Goal: Information Seeking & Learning: Learn about a topic

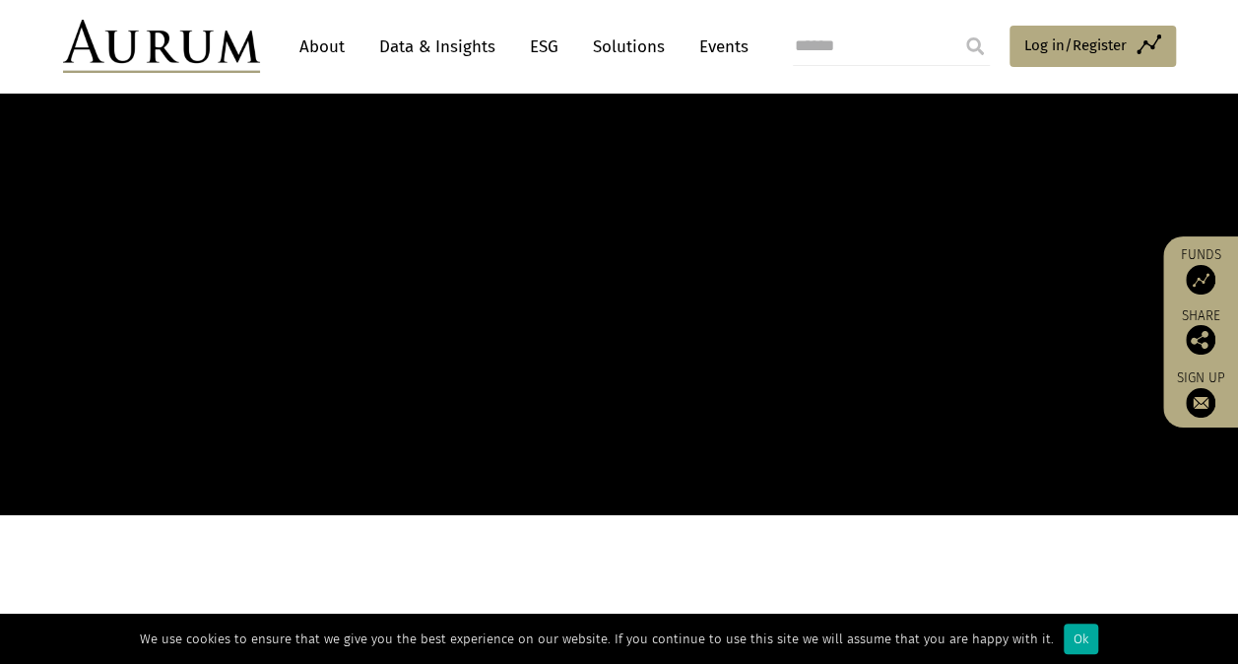
scroll to position [222, 0]
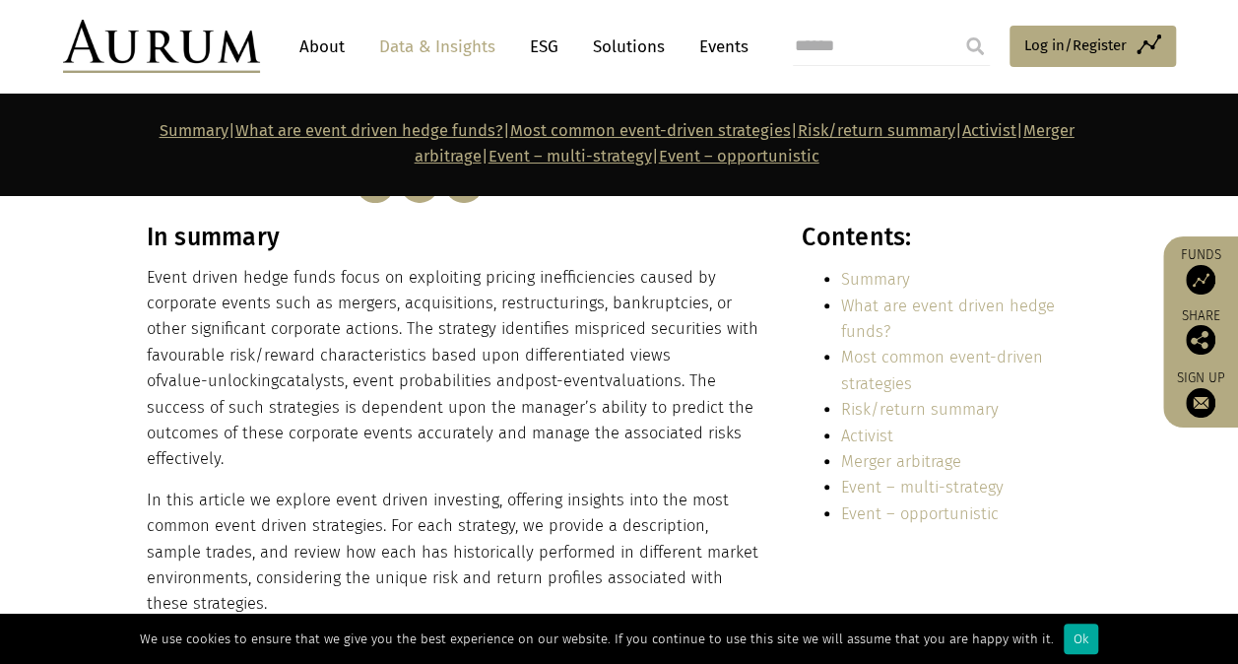
scroll to position [387, 0]
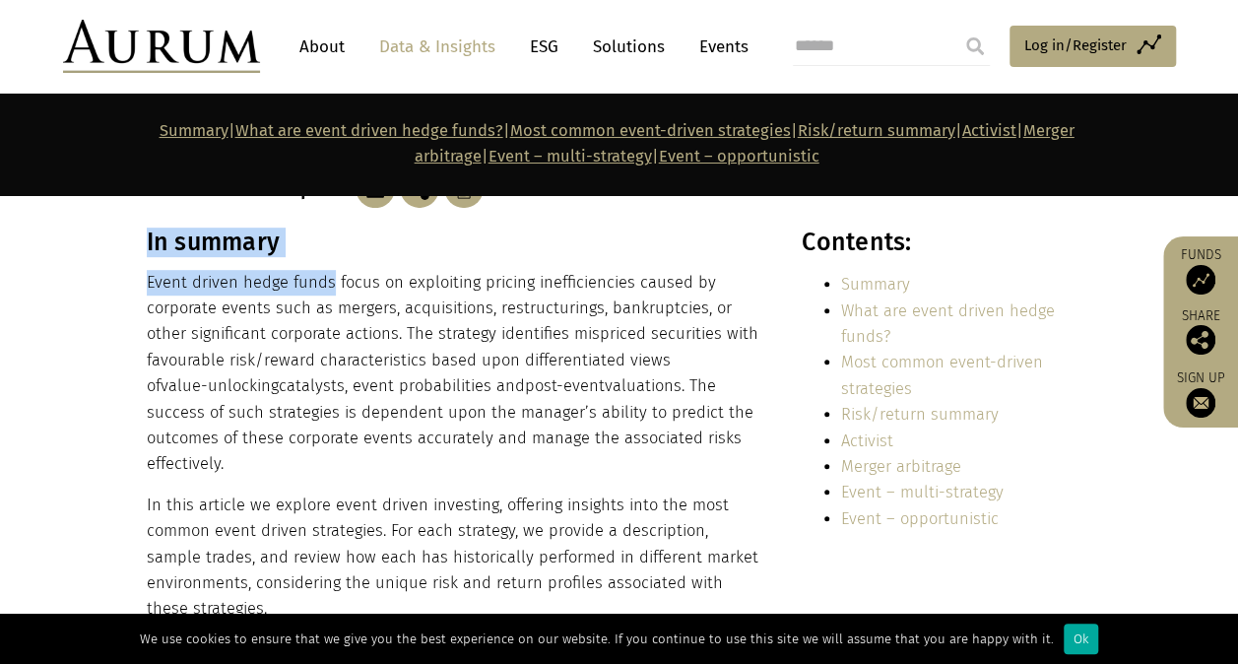
drag, startPoint x: 138, startPoint y: 284, endPoint x: 329, endPoint y: 287, distance: 191.1
click at [329, 287] on div "In summary Event driven hedge funds focus on exploiting pricing inefficiencies …" at bounding box center [619, 505] width 985 height 555
click at [329, 286] on p "Event driven hedge funds focus on exploiting pricing inefficiencies caused by c…" at bounding box center [453, 374] width 613 height 208
click at [189, 284] on p "Event driven hedge funds focus on exploiting pricing inefficiencies caused by c…" at bounding box center [453, 374] width 613 height 208
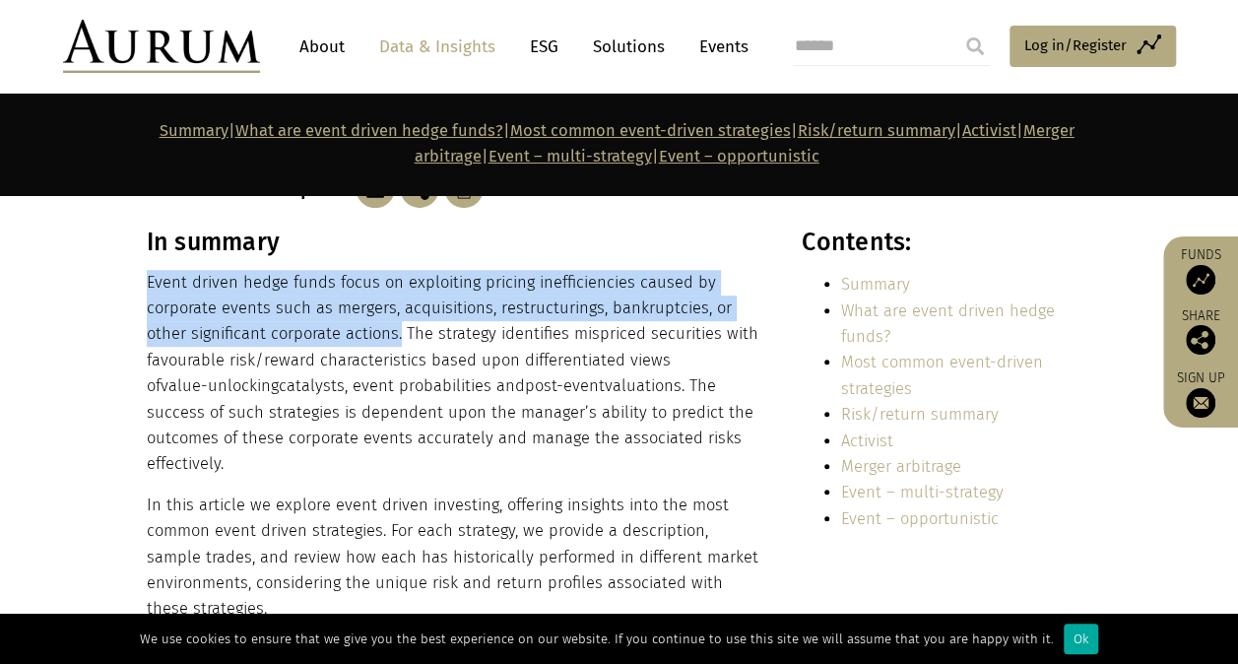
drag, startPoint x: 146, startPoint y: 279, endPoint x: 399, endPoint y: 323, distance: 257.0
click at [399, 323] on p "Event driven hedge funds focus on exploiting pricing inefficiencies caused by c…" at bounding box center [453, 374] width 613 height 208
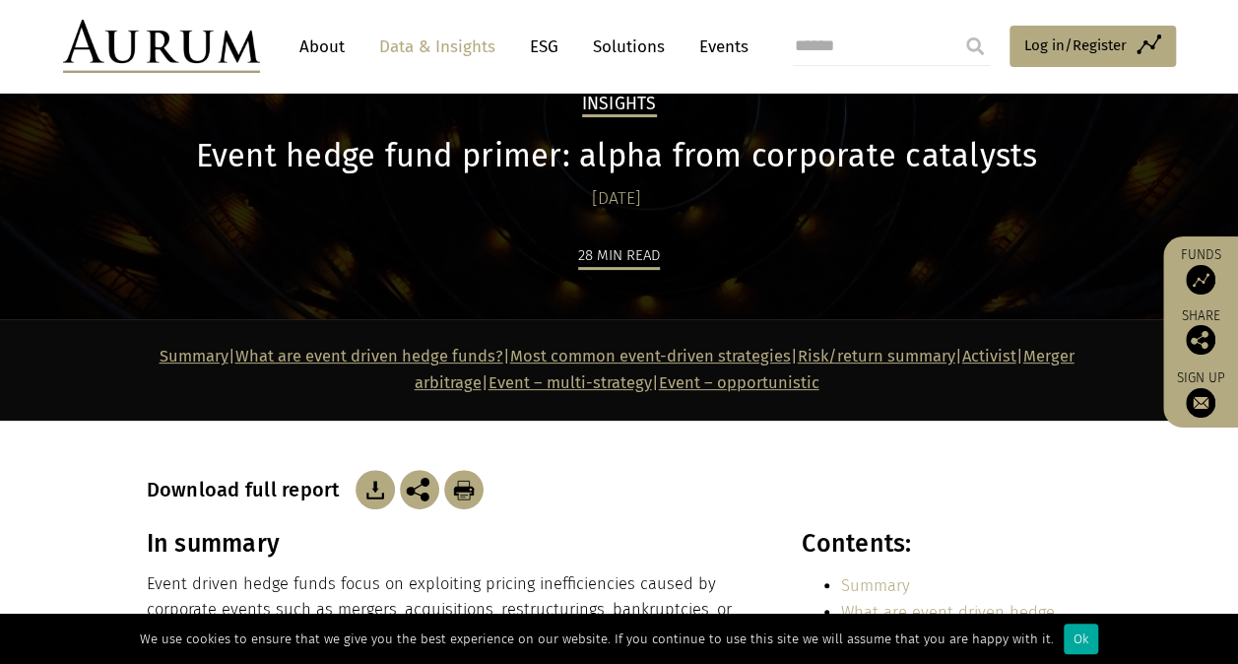
scroll to position [0, 0]
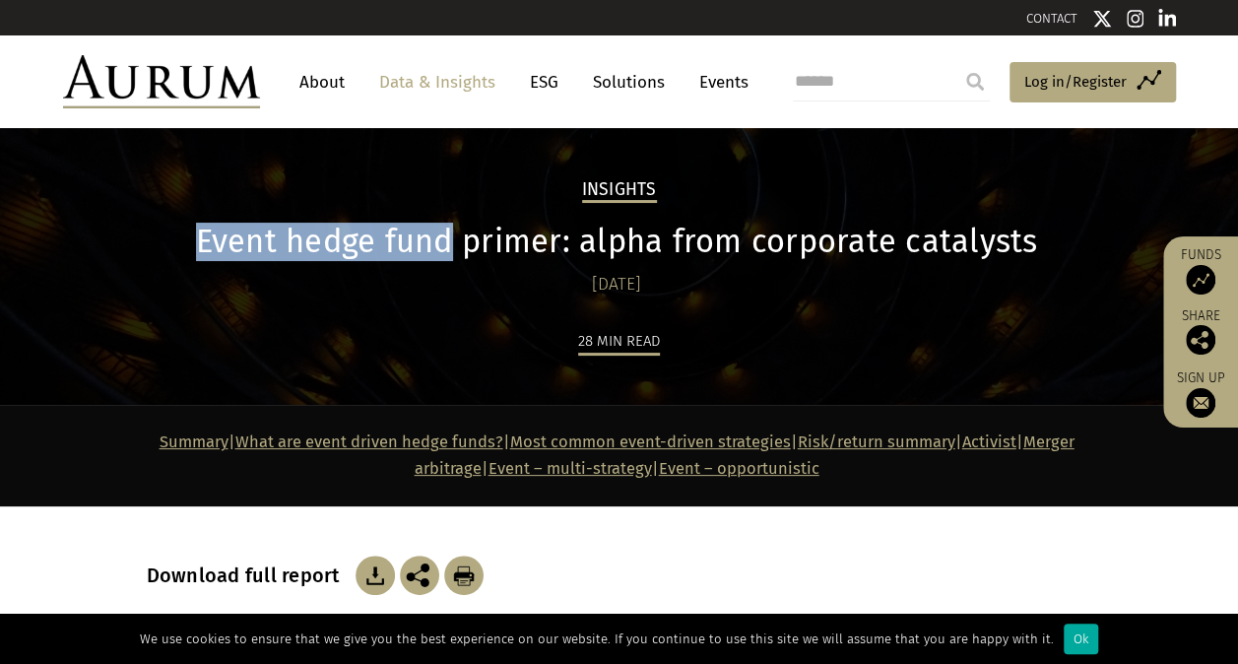
drag, startPoint x: 203, startPoint y: 234, endPoint x: 450, endPoint y: 252, distance: 247.8
click at [450, 252] on h1 "Event hedge fund primer: alpha from corporate catalysts" at bounding box center [617, 242] width 941 height 38
copy h1 "Event hedge fund"
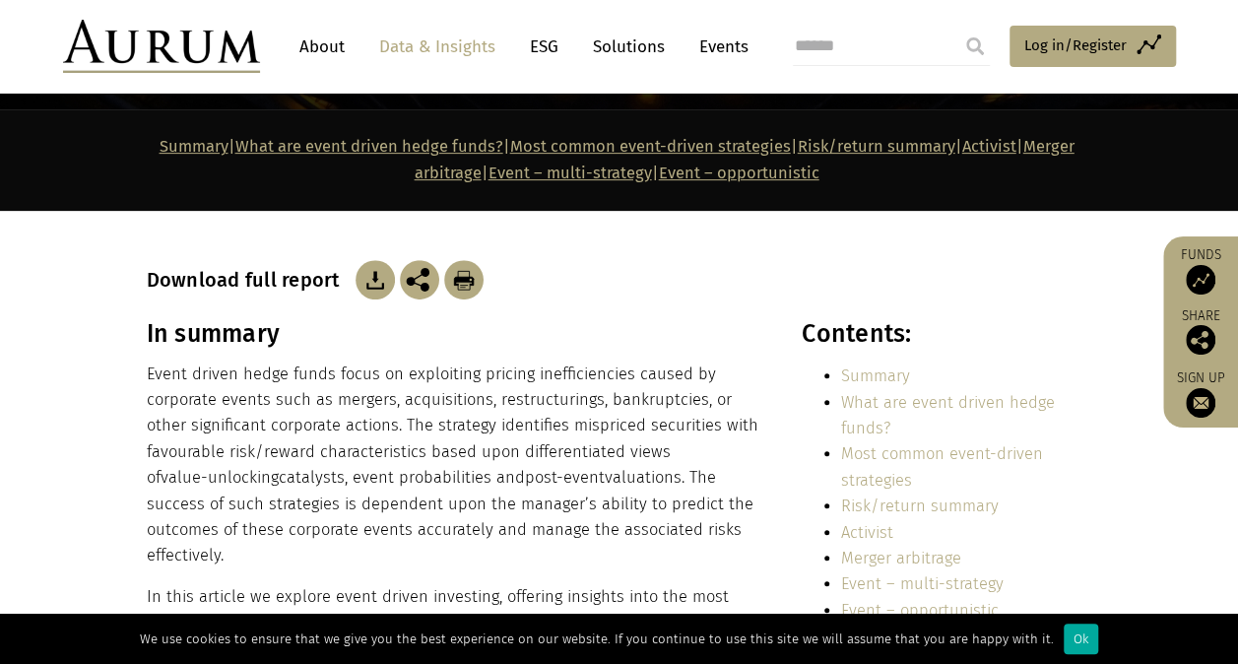
click at [348, 388] on p "Event driven hedge funds focus on exploiting pricing inefficiencies caused by c…" at bounding box center [453, 465] width 613 height 208
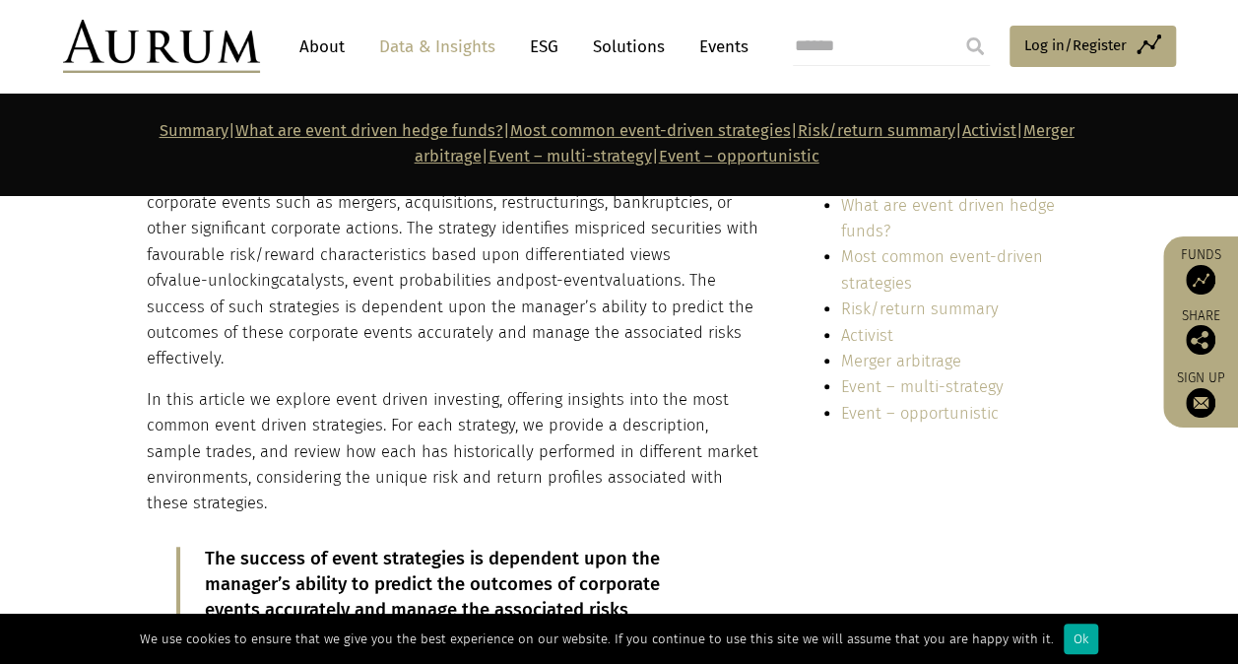
scroll to position [394, 0]
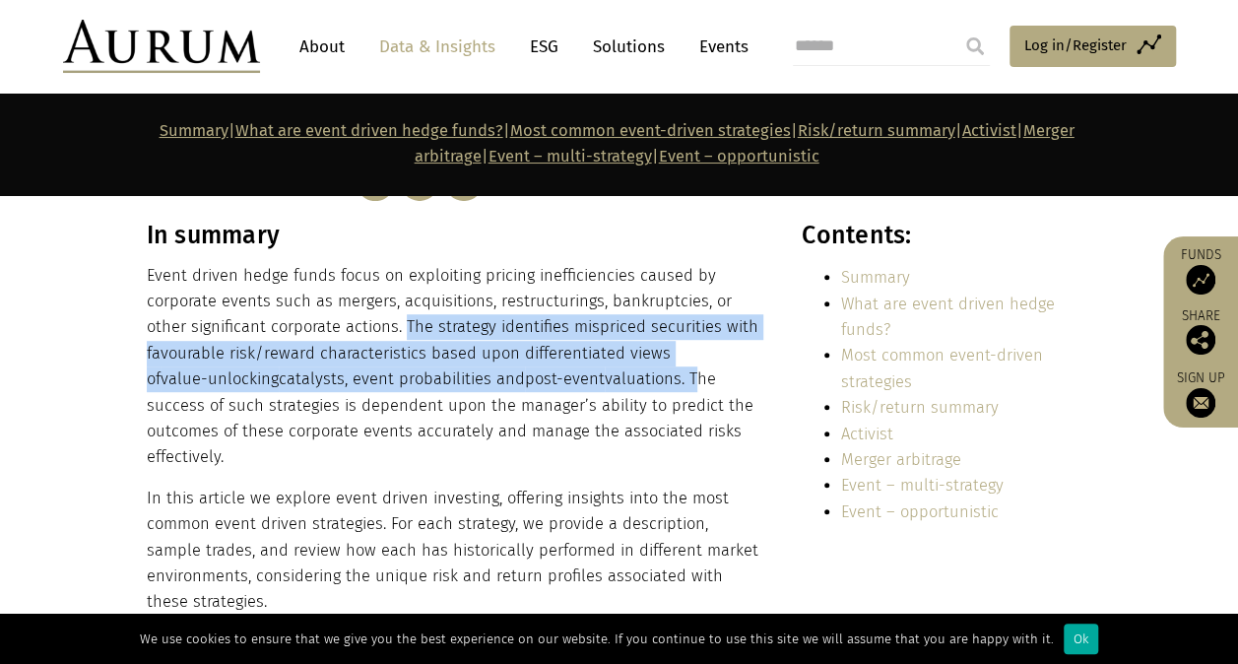
drag, startPoint x: 402, startPoint y: 323, endPoint x: 676, endPoint y: 381, distance: 279.9
click at [676, 381] on p "Event driven hedge funds focus on exploiting pricing inefficiencies caused by c…" at bounding box center [453, 367] width 613 height 208
copy p "The strategy identifies mispriced securities with favourable risk/reward charac…"
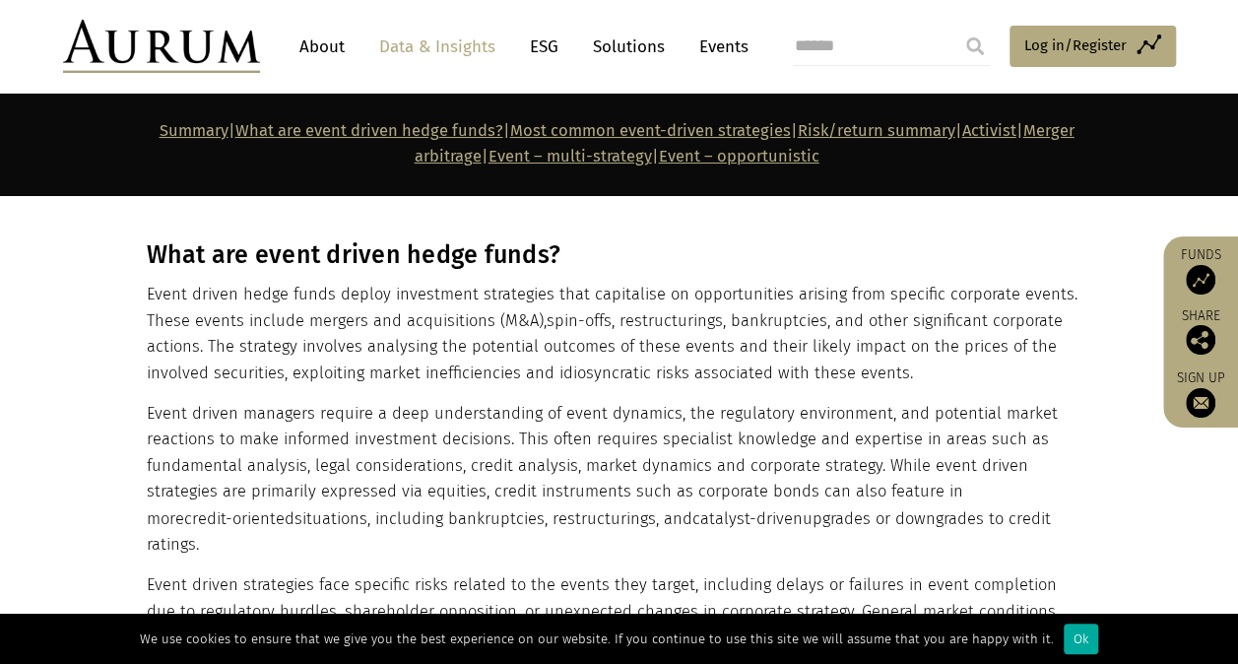
scroll to position [1379, 0]
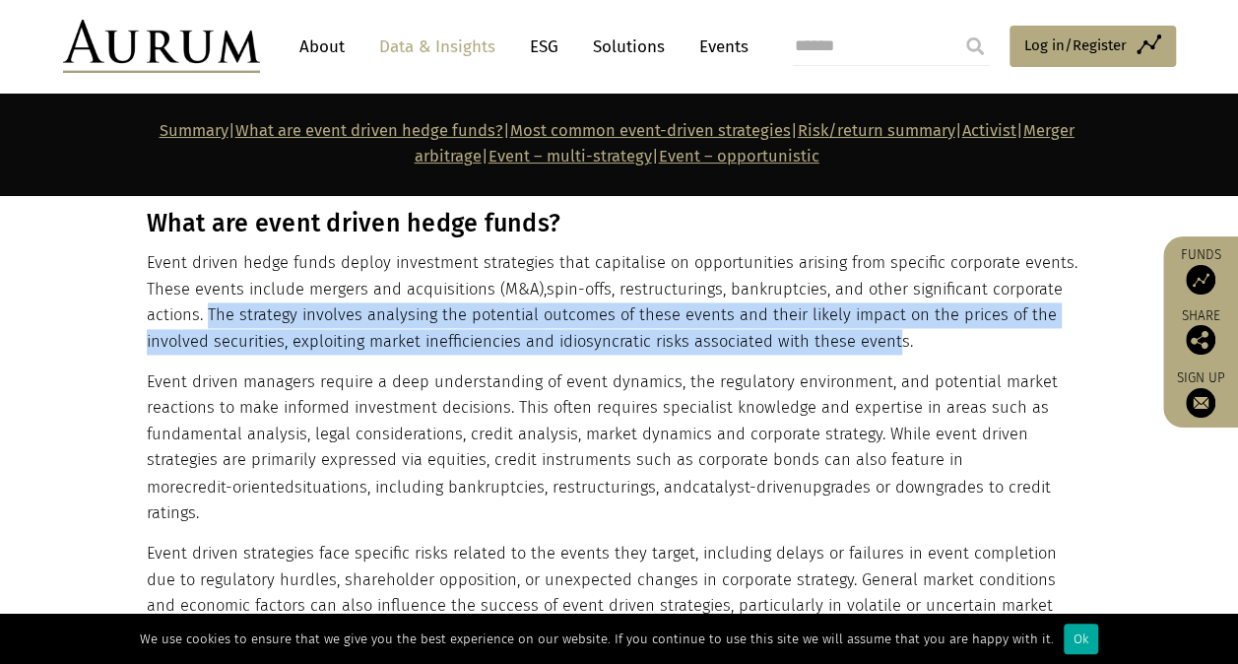
drag, startPoint x: 890, startPoint y: 346, endPoint x: 209, endPoint y: 321, distance: 682.0
click at [209, 321] on p "Event driven hedge funds deploy investment strategies that capitalise on opport…" at bounding box center [617, 302] width 941 height 104
copy p "The strategy involves analysing the potential outcomes of these events and thei…"
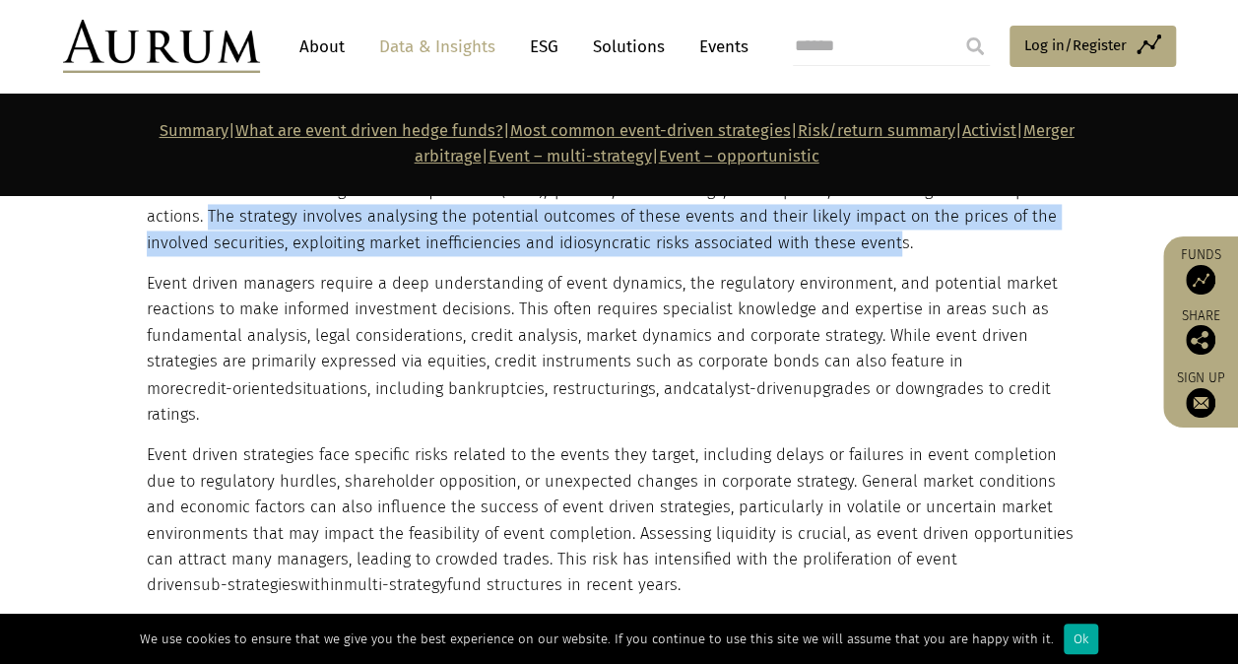
scroll to position [1773, 0]
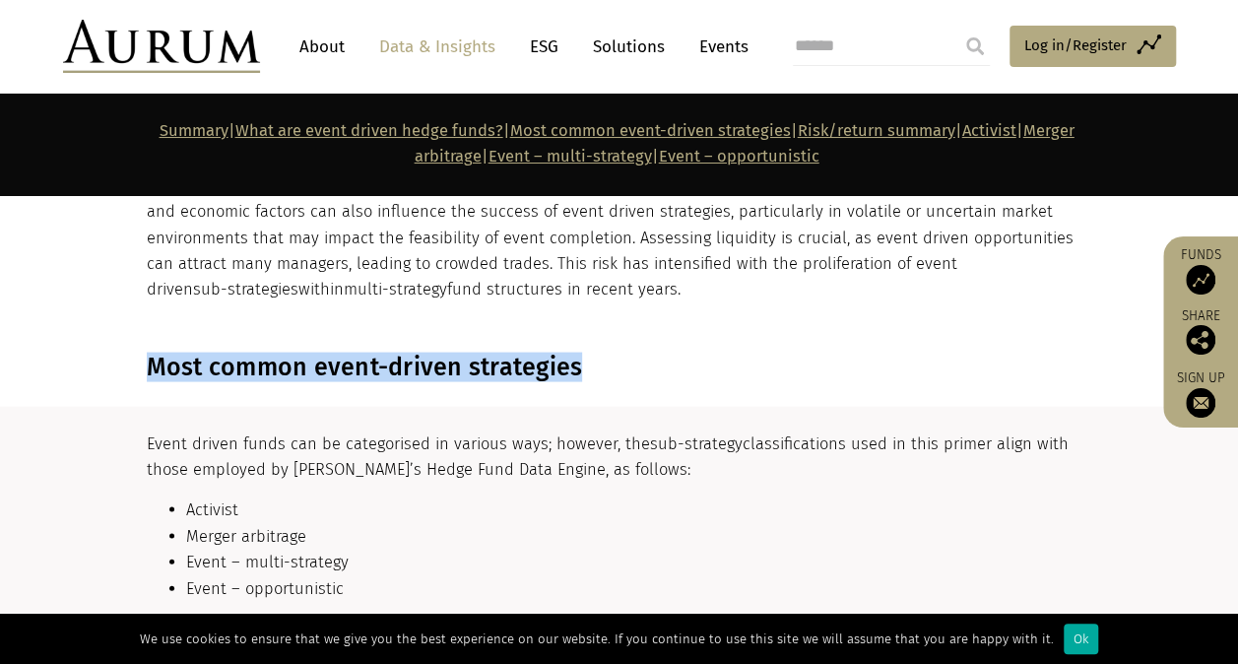
drag, startPoint x: 578, startPoint y: 342, endPoint x: 132, endPoint y: 341, distance: 446.2
click at [132, 352] on div "Most common event-driven strategies" at bounding box center [619, 367] width 985 height 30
copy h3 "Most common event-driven strategies"
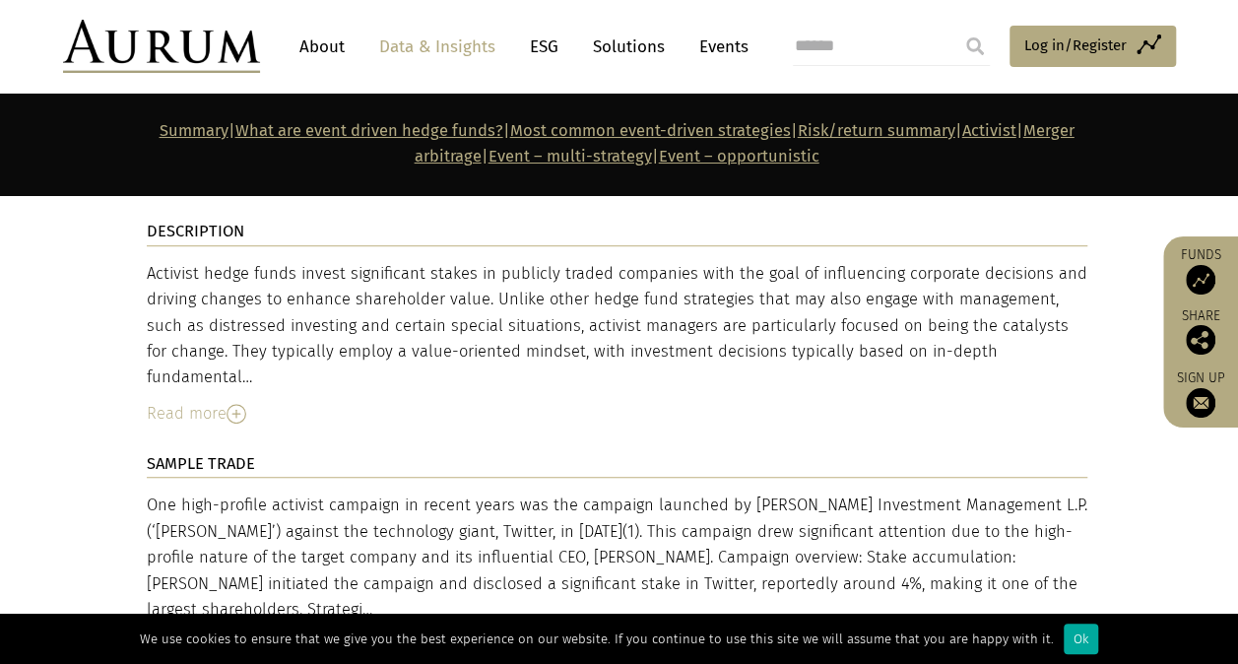
scroll to position [4137, 0]
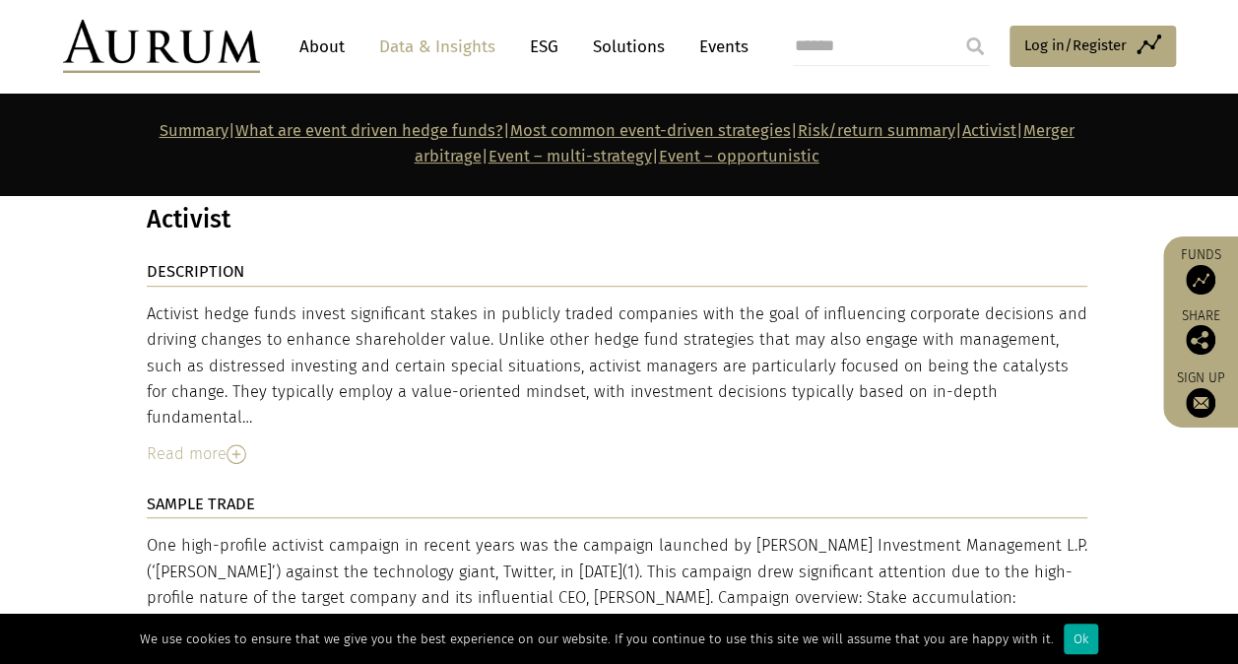
click at [199, 441] on div "Read more" at bounding box center [617, 454] width 941 height 26
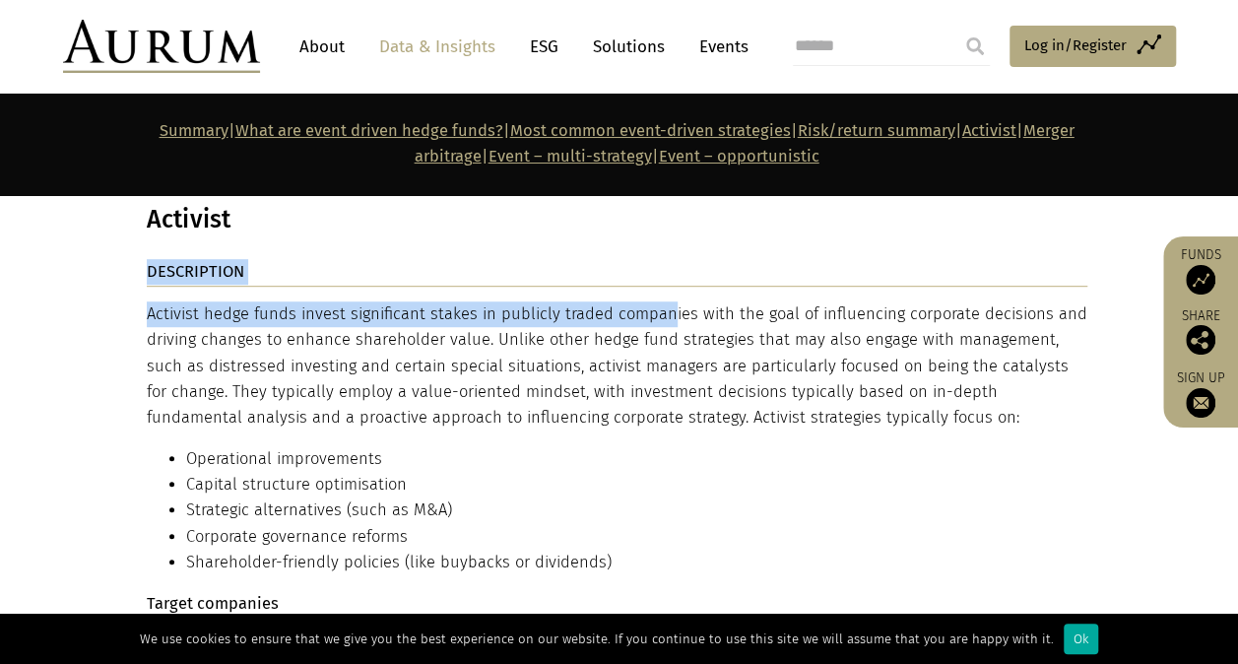
drag, startPoint x: 144, startPoint y: 288, endPoint x: 552, endPoint y: 297, distance: 407.9
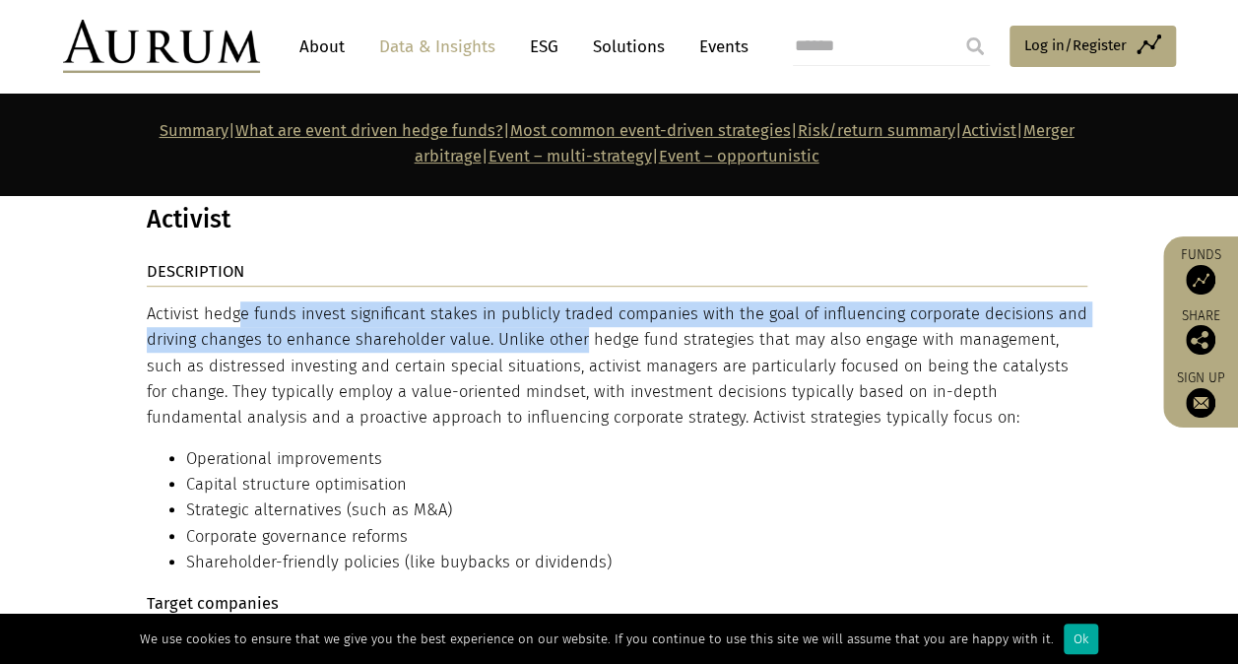
drag, startPoint x: 148, startPoint y: 282, endPoint x: 484, endPoint y: 309, distance: 337.0
copy div "Activist hedge funds invest significant stakes in publicly traded companies wit…"
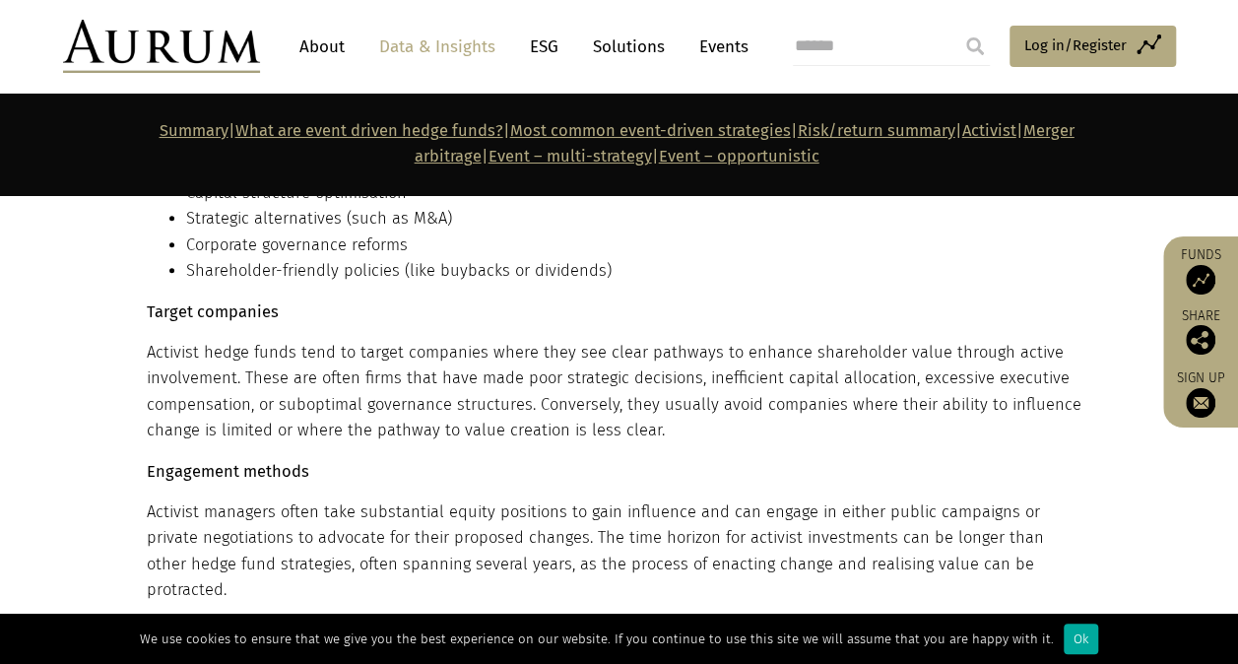
scroll to position [4432, 0]
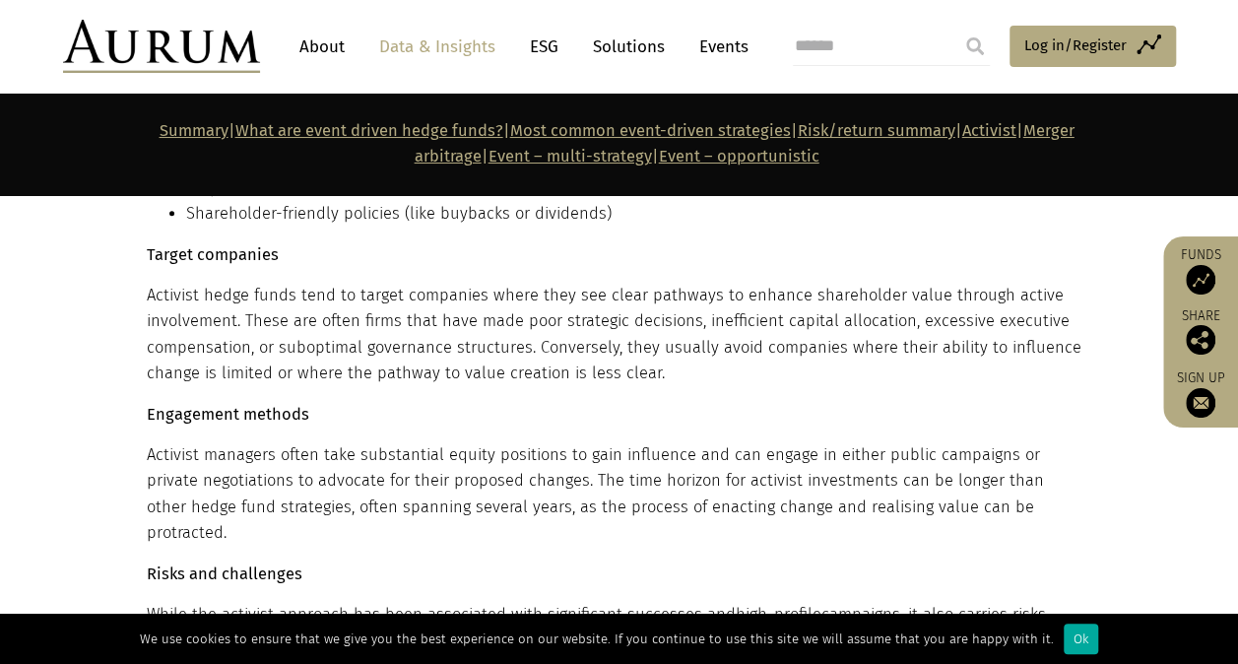
scroll to position [4530, 0]
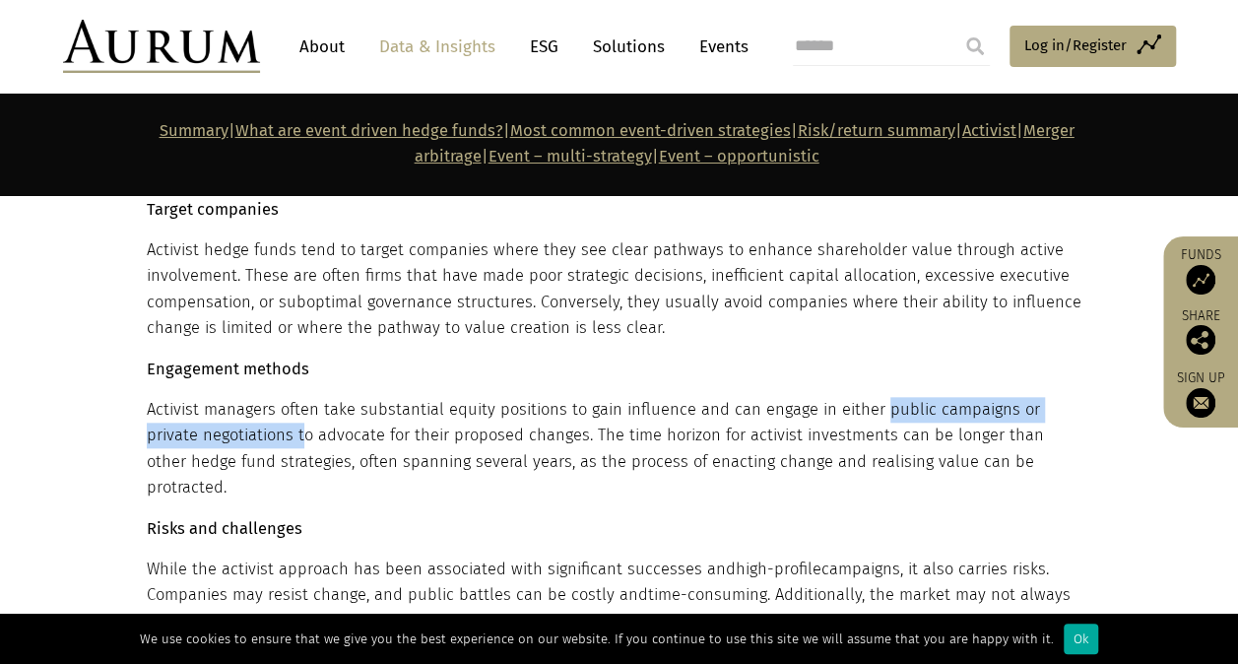
drag, startPoint x: 875, startPoint y: 381, endPoint x: 244, endPoint y: 410, distance: 631.0
click at [244, 410] on p "Activist managers often take substantial equity positions to gain influence and…" at bounding box center [617, 449] width 941 height 104
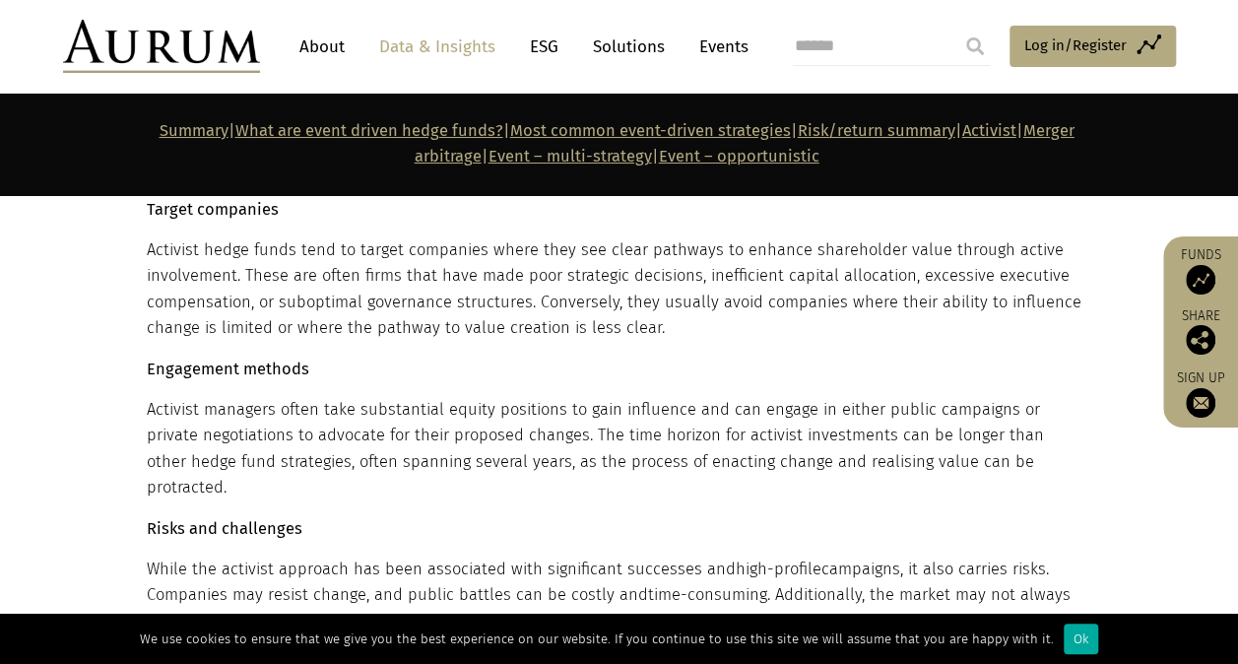
click at [546, 357] on p "Engagement methods" at bounding box center [617, 370] width 941 height 26
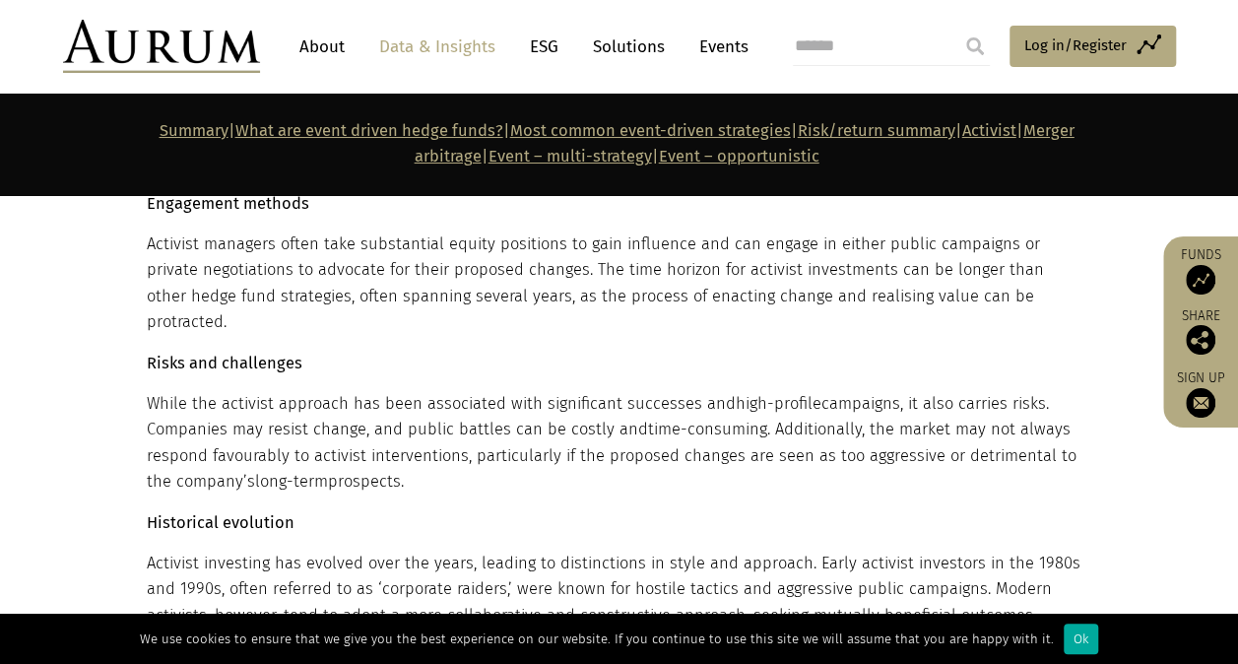
scroll to position [4727, 0]
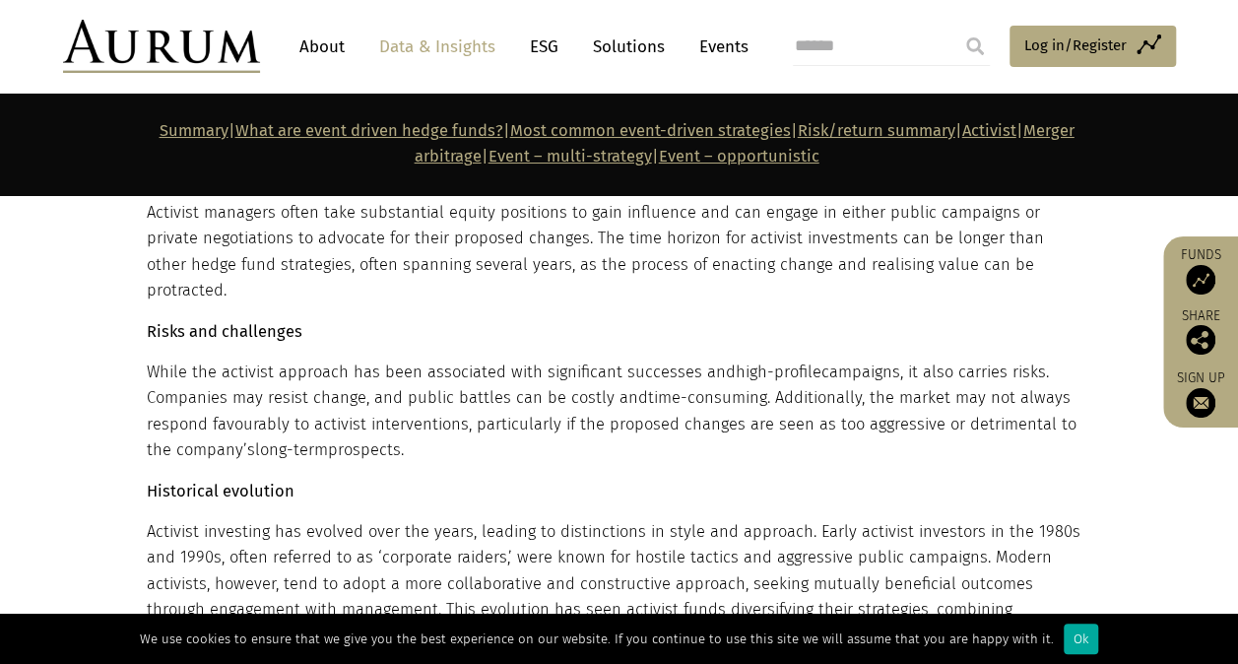
click at [542, 413] on div "Activist hedge funds invest significant stakes in publicly traded companies wit…" at bounding box center [617, 357] width 941 height 1295
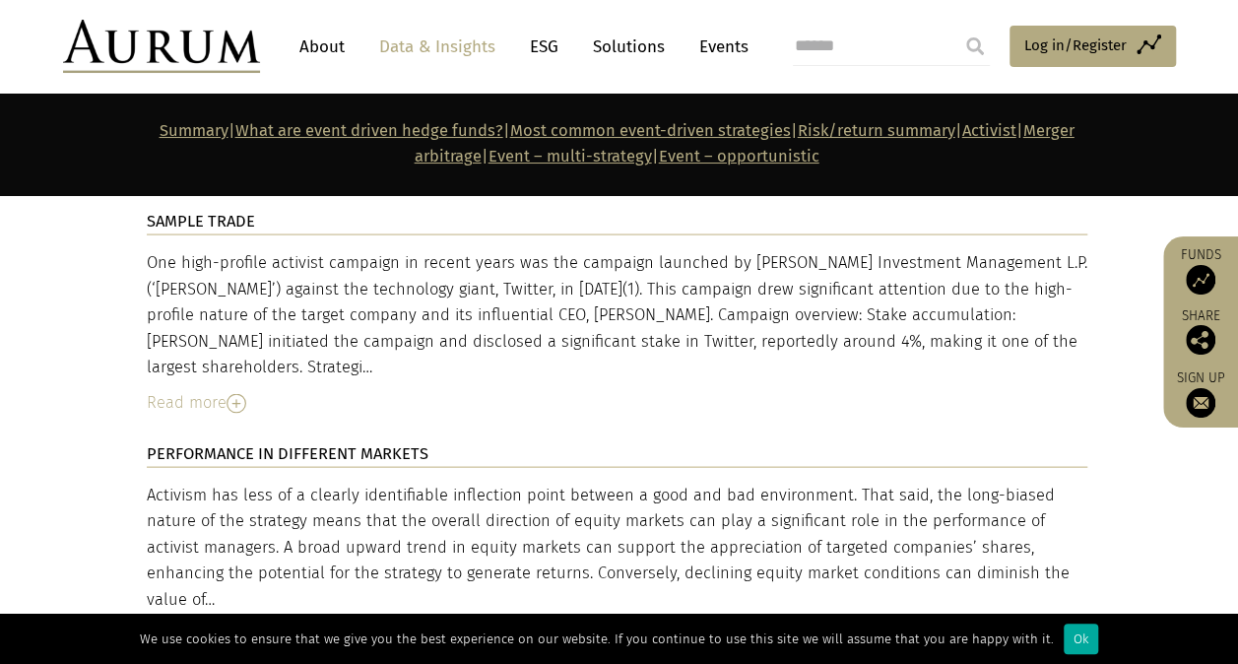
scroll to position [5614, 0]
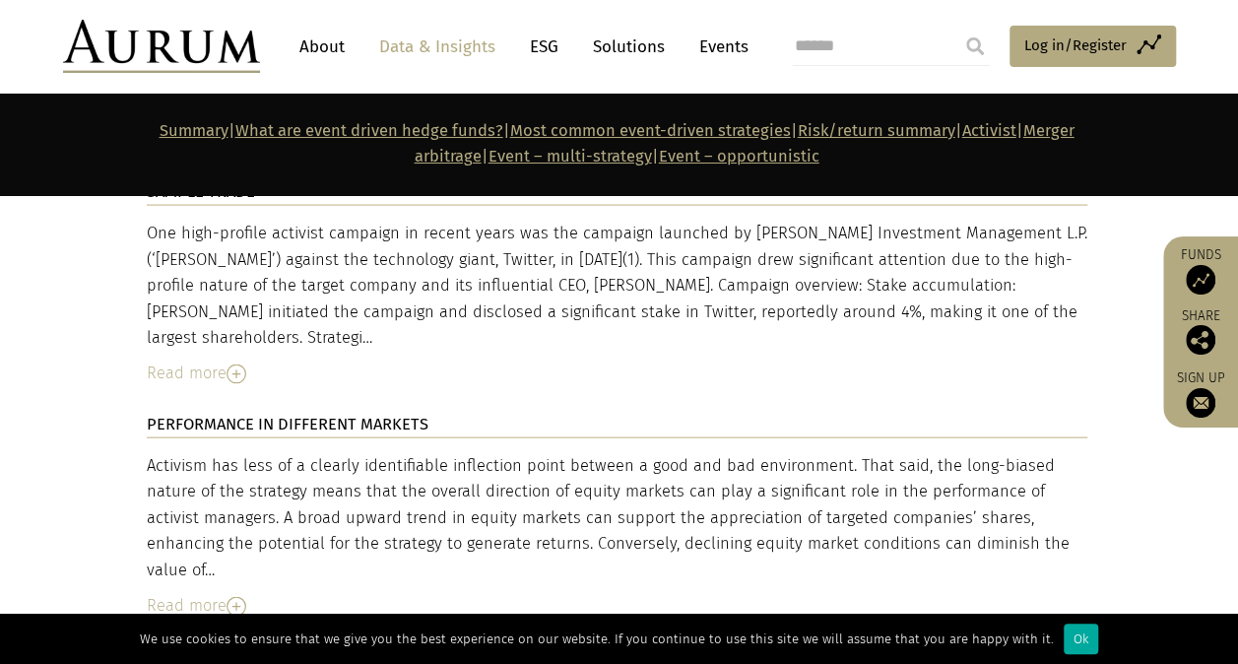
click at [236, 593] on div "Read more" at bounding box center [617, 606] width 941 height 26
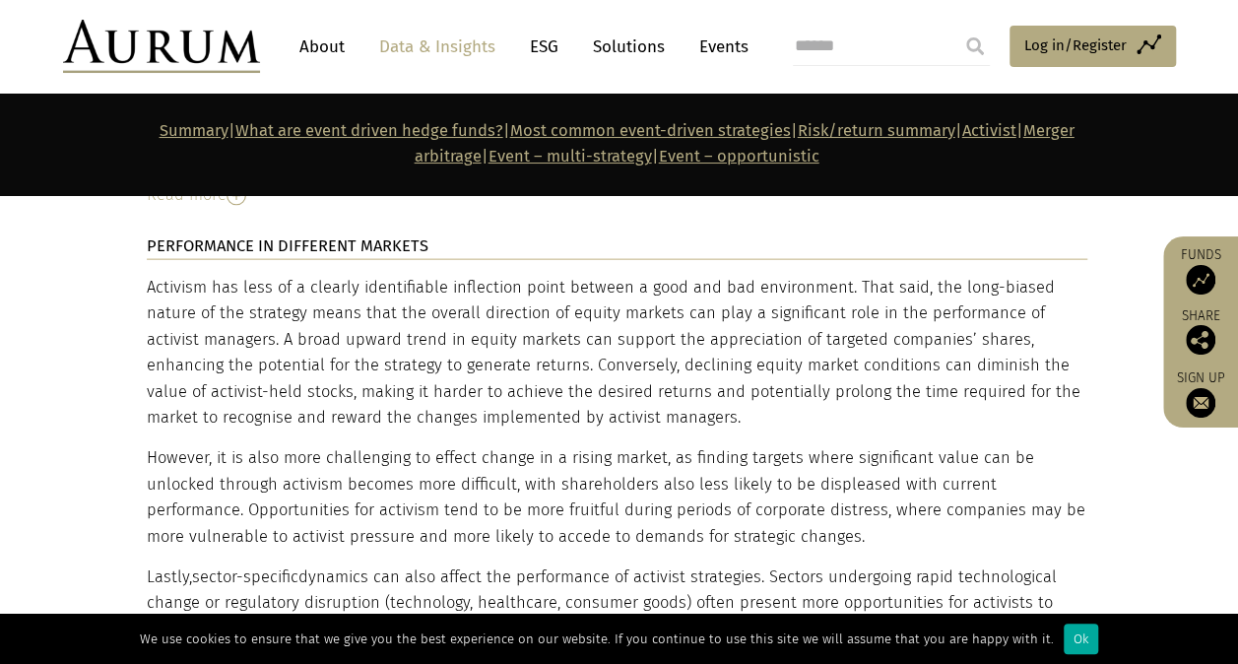
scroll to position [5811, 0]
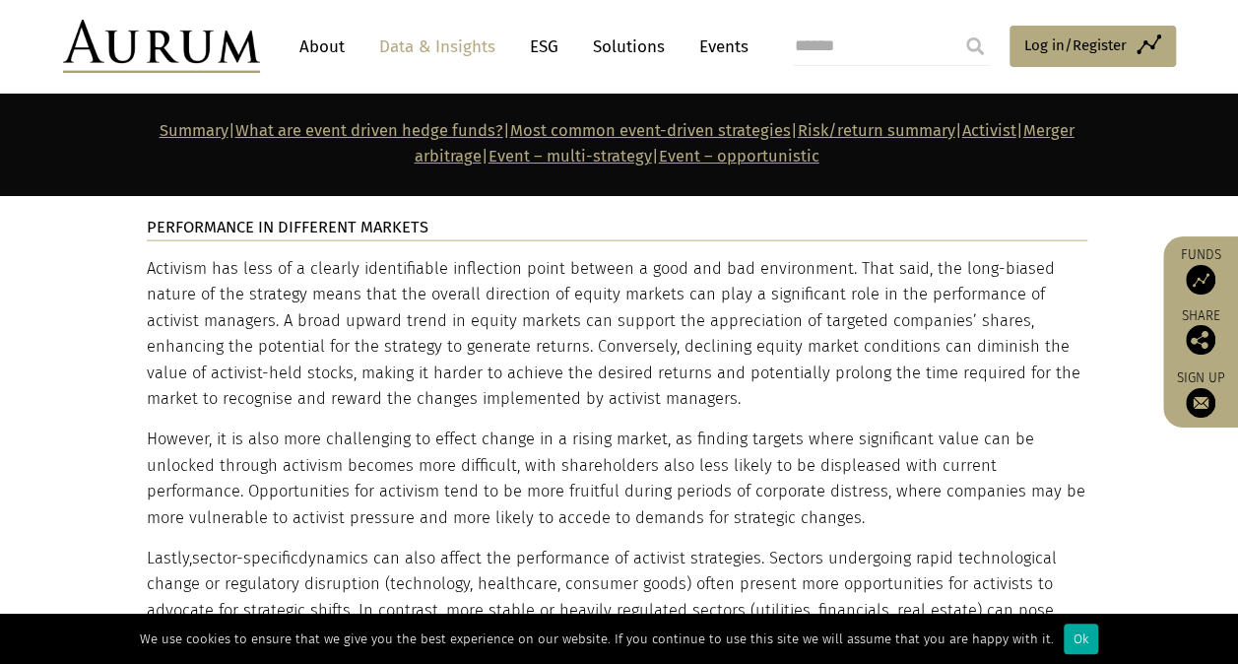
click at [95, 327] on section "DESCRIPTION Activist hedge funds invest significant stakes in publicly traded c…" at bounding box center [619, 64] width 1238 height 2958
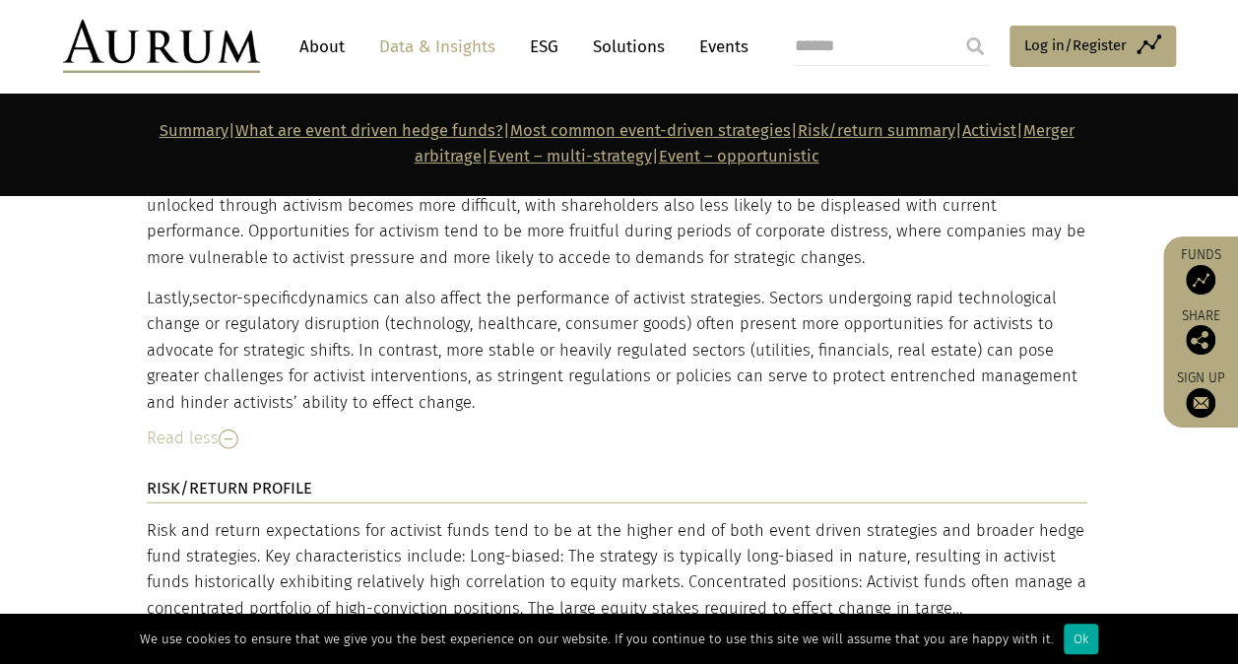
scroll to position [6106, 0]
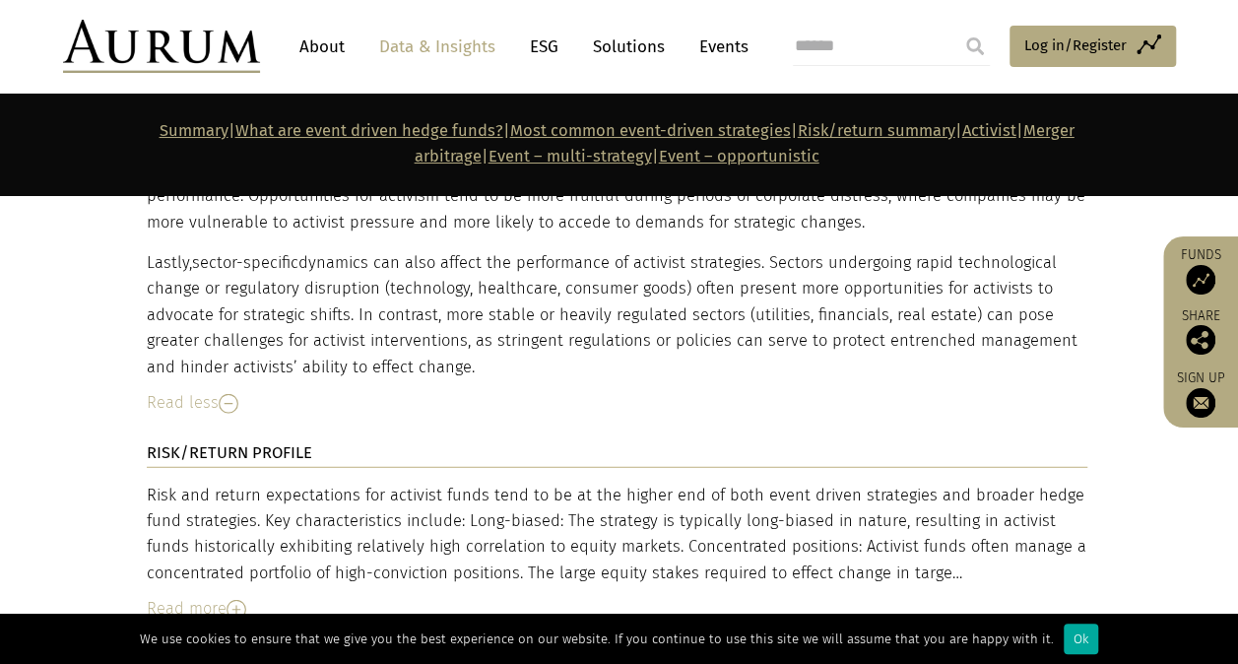
click at [240, 600] on img at bounding box center [237, 610] width 20 height 20
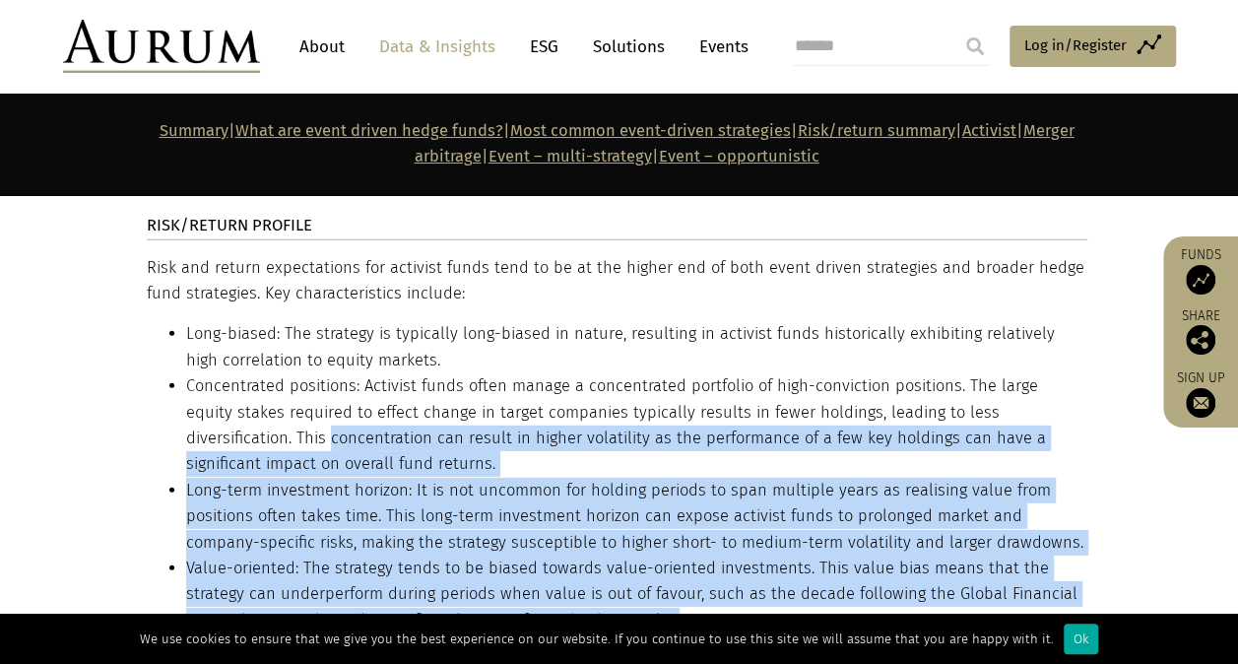
scroll to position [6303, 0]
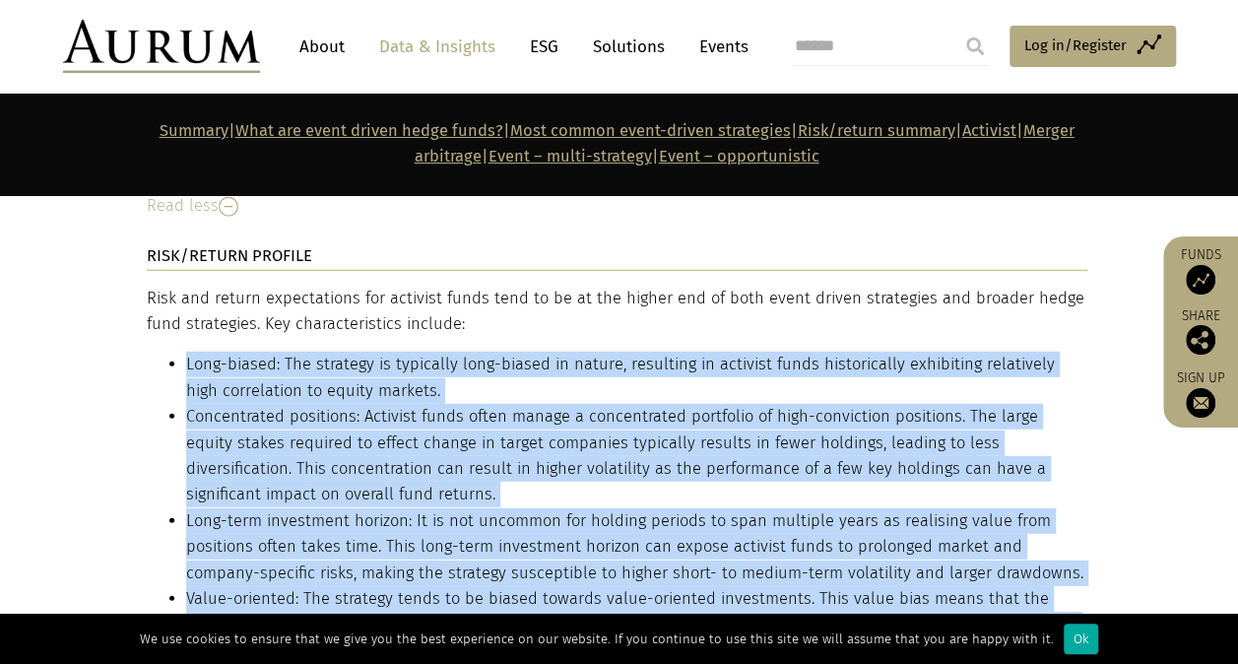
drag, startPoint x: 274, startPoint y: 492, endPoint x: 176, endPoint y: 258, distance: 253.9
click at [176, 352] on ul "Long-biased: The strategy is typically long-biased in nature, resulting in acti…" at bounding box center [617, 586] width 941 height 468
copy ul "Long-biased: The strategy is typically long-biased in nature, resulting in acti…"
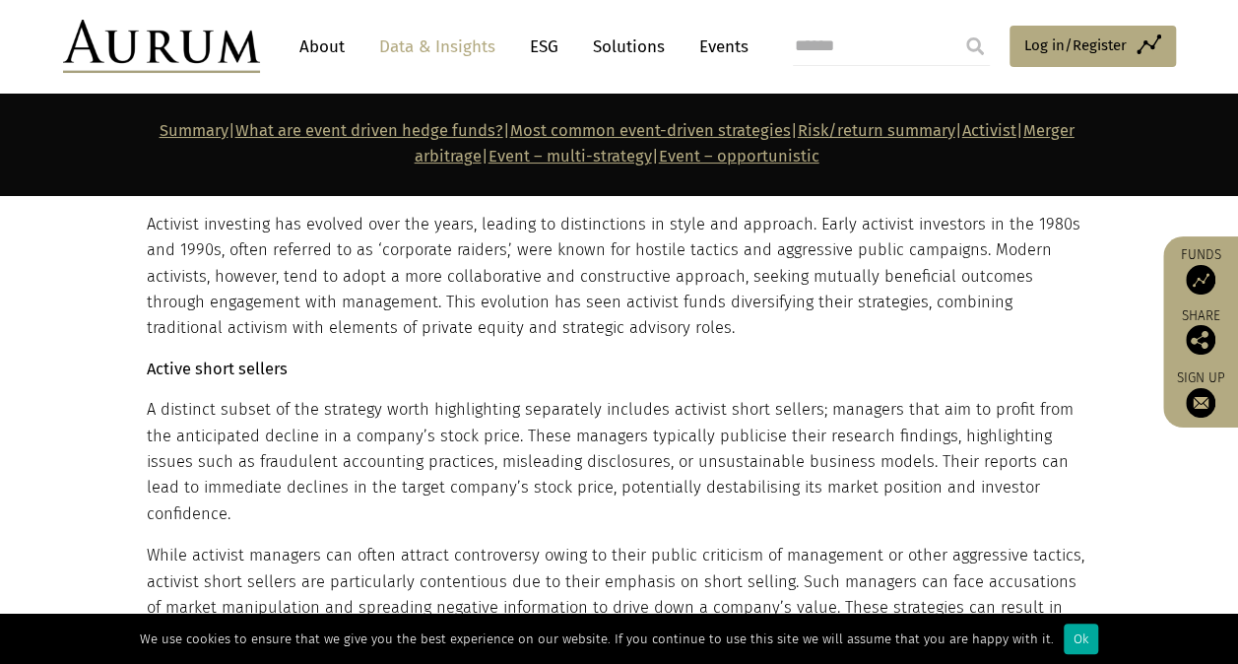
scroll to position [4924, 0]
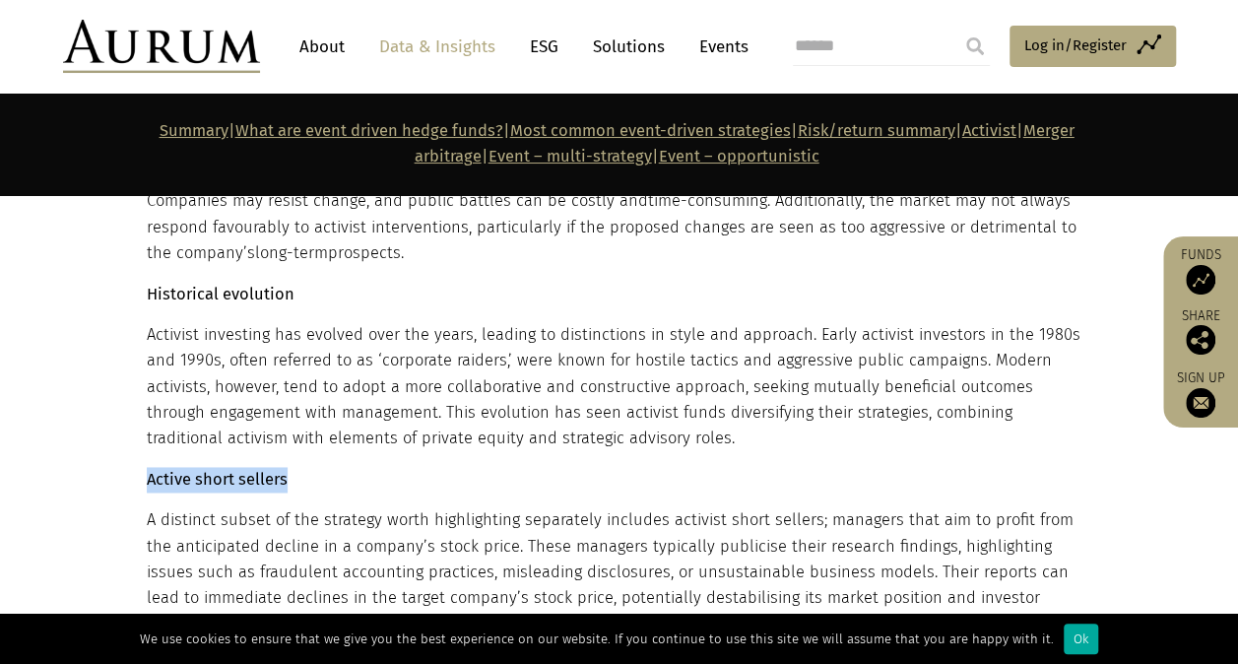
drag, startPoint x: 294, startPoint y: 422, endPoint x: 146, endPoint y: 431, distance: 149.0
click at [147, 467] on p "Active short sellers" at bounding box center [617, 480] width 941 height 26
copy strong "Active short sellers"
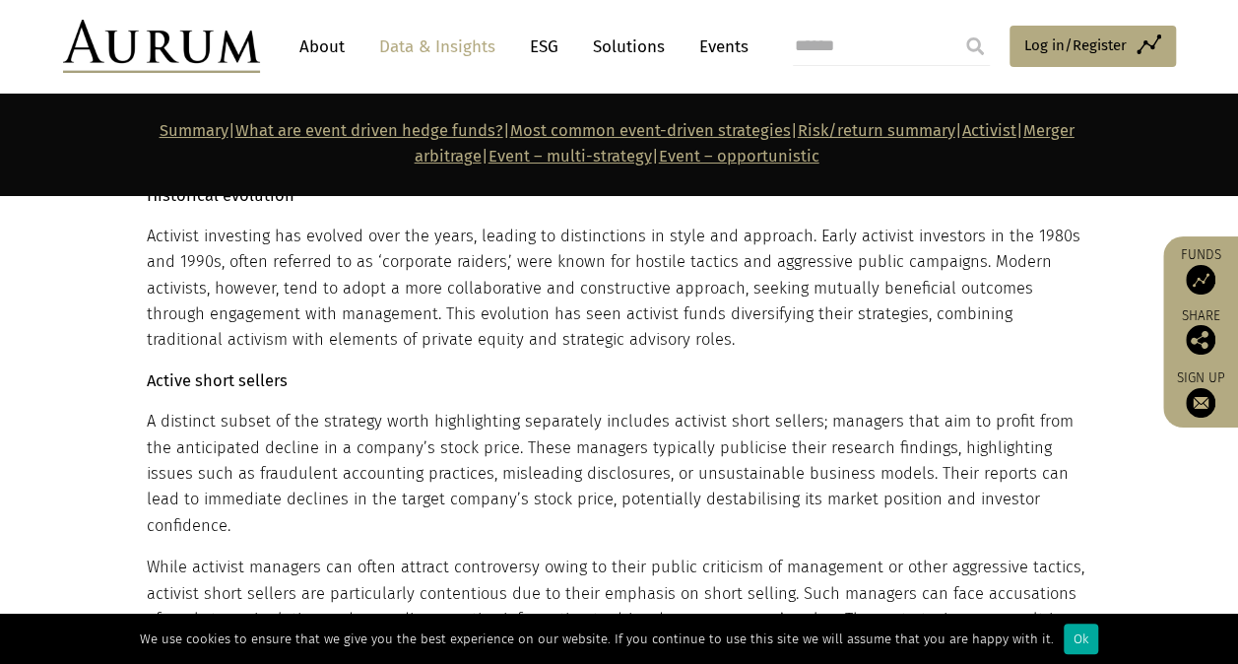
click at [597, 459] on div "Activist hedge funds invest significant stakes in publicly traded companies wit…" at bounding box center [617, 62] width 941 height 1295
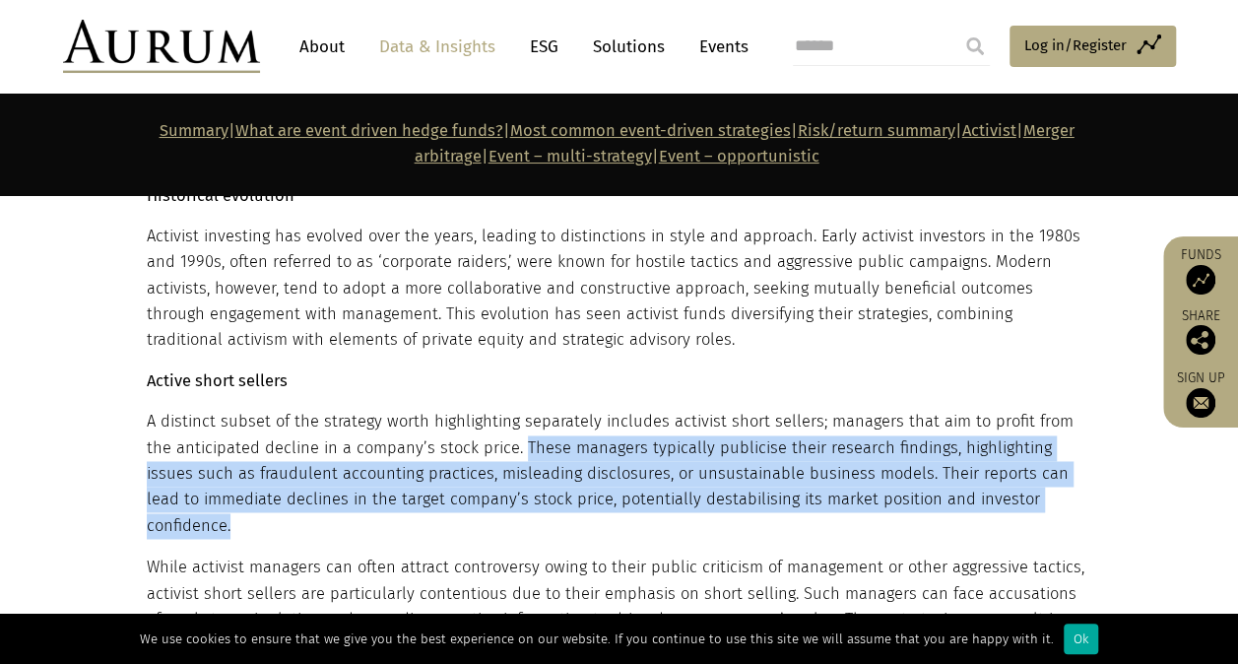
drag, startPoint x: 489, startPoint y: 393, endPoint x: 1077, endPoint y: 449, distance: 591.6
click at [1077, 449] on p "A distinct subset of the strategy worth highlighting separately includes activi…" at bounding box center [617, 474] width 941 height 130
copy p "These managers typically publicise their research findings, highlighting issues…"
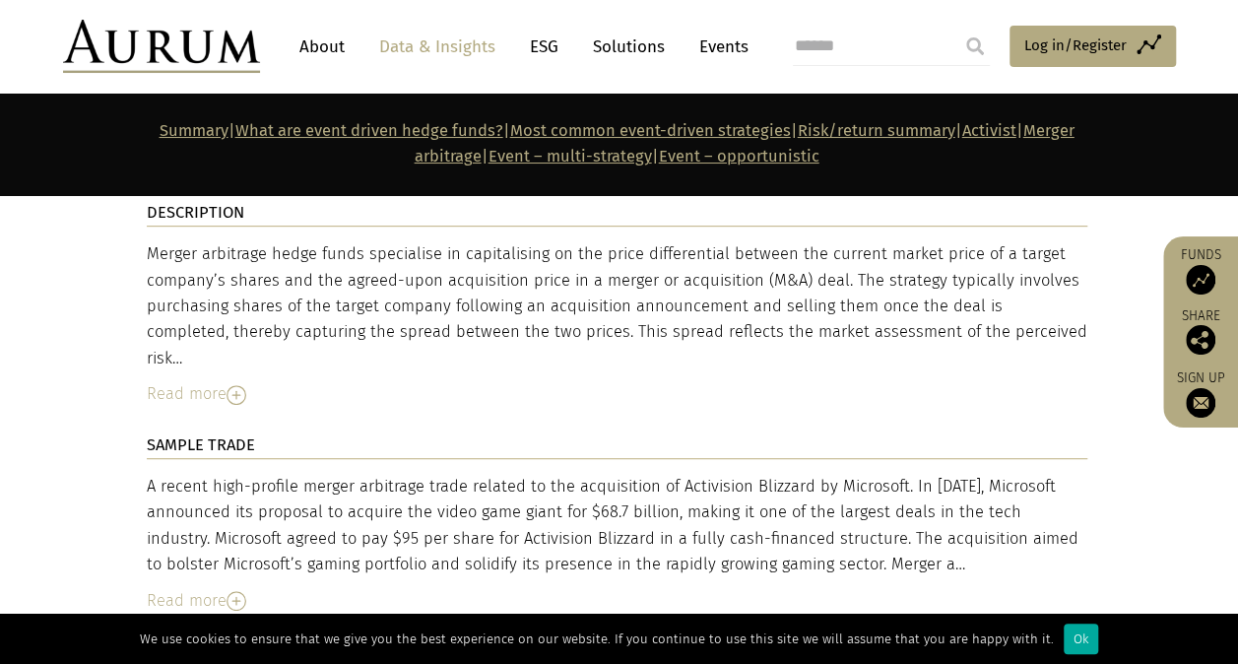
scroll to position [7781, 0]
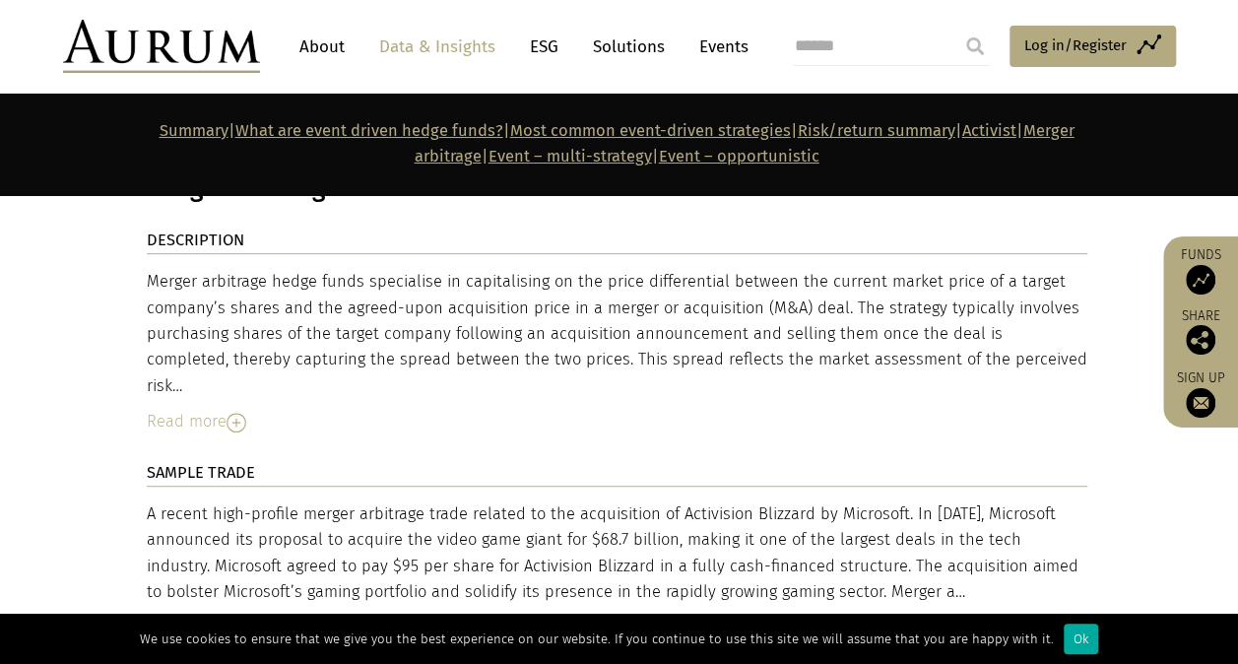
click at [238, 413] on img at bounding box center [237, 423] width 20 height 20
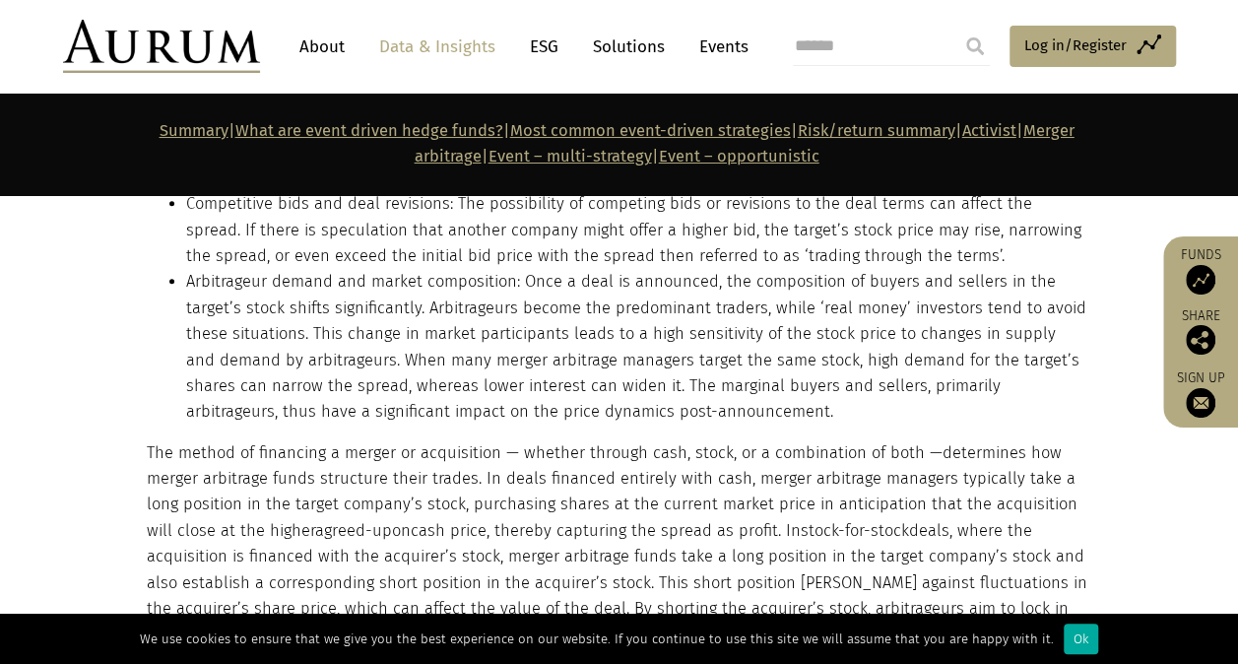
scroll to position [8273, 0]
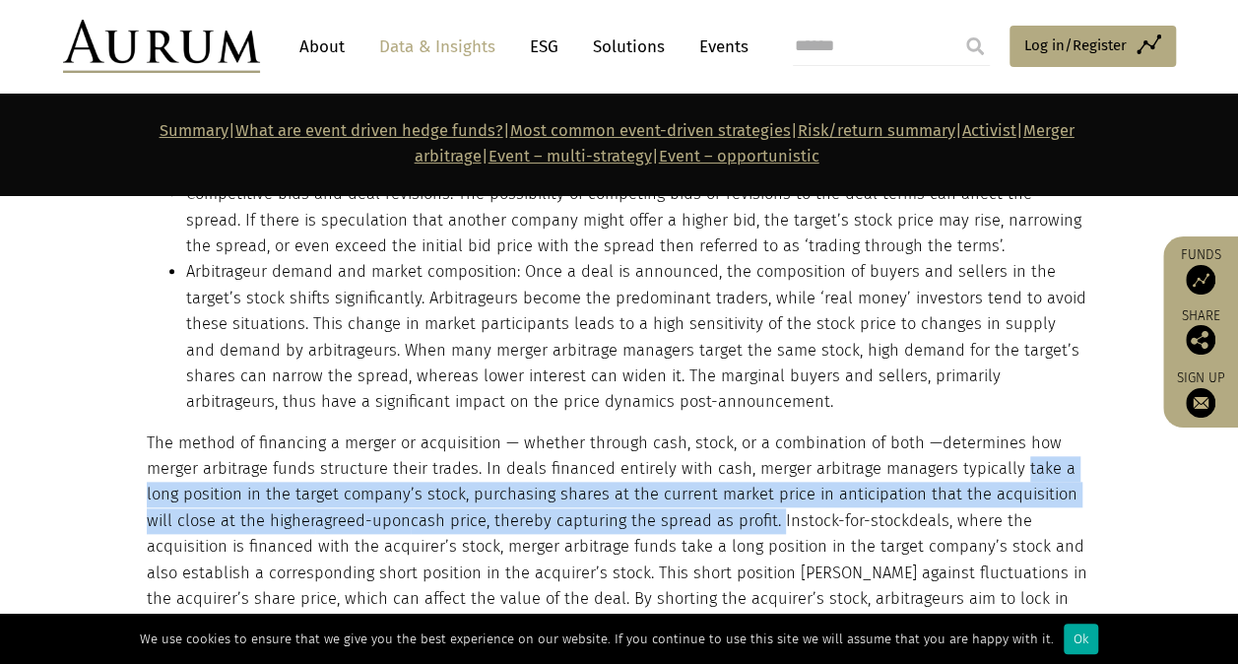
drag, startPoint x: 1006, startPoint y: 359, endPoint x: 745, endPoint y: 416, distance: 267.0
click at [745, 430] on p "The method of financing a merger or acquisition — whether through cash, stock, …" at bounding box center [617, 534] width 941 height 208
copy p "take a long position in the target company’s stock, purchasing shares at the cu…"
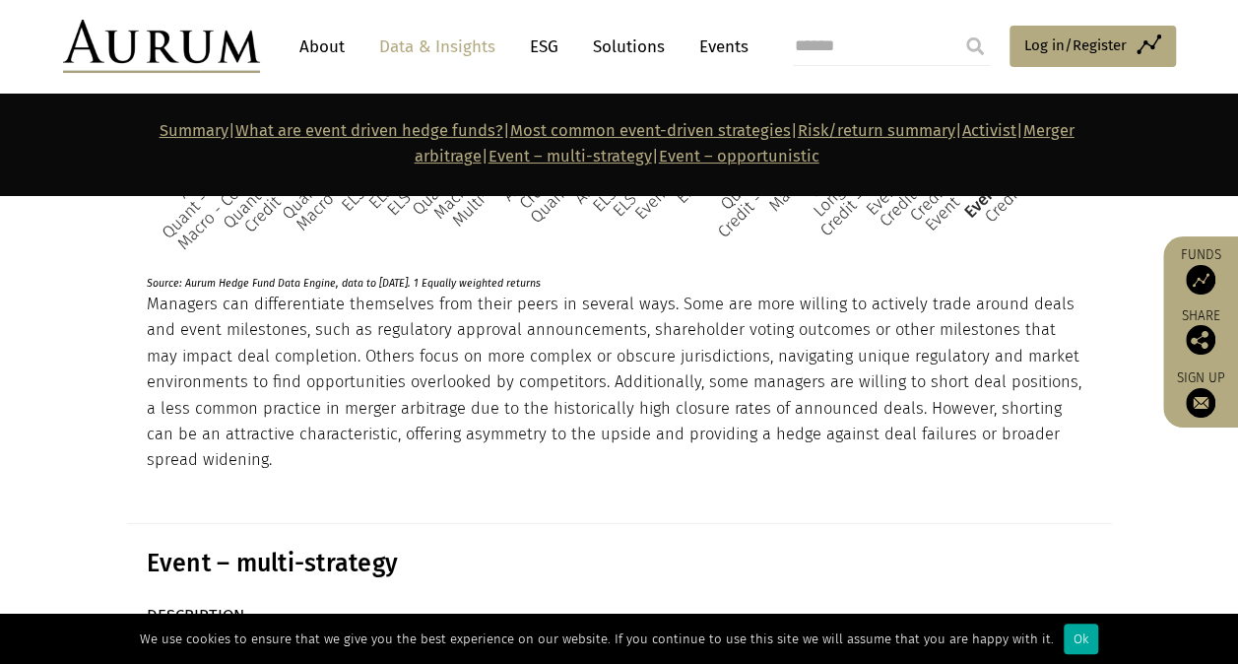
scroll to position [10341, 0]
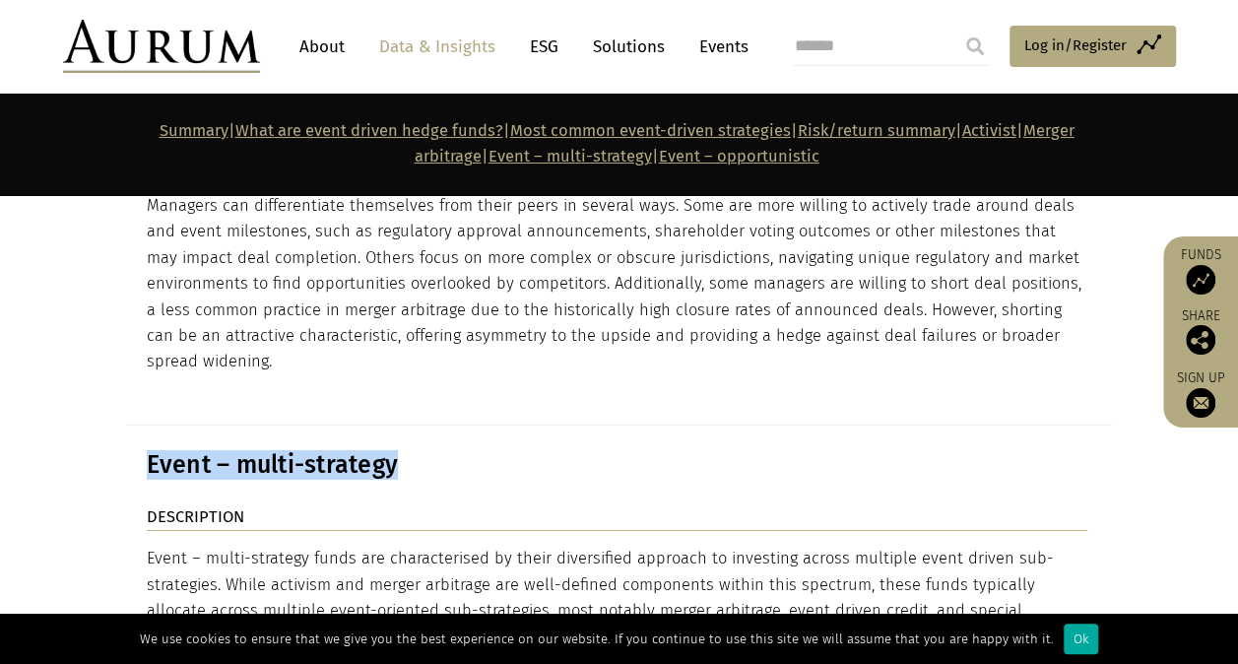
drag, startPoint x: 445, startPoint y: 325, endPoint x: 83, endPoint y: 322, distance: 362.4
click at [83, 425] on section "Event – multi-strategy" at bounding box center [619, 464] width 1238 height 79
copy h3 "Event – multi-strategy"
